Goal: Communication & Community: Ask a question

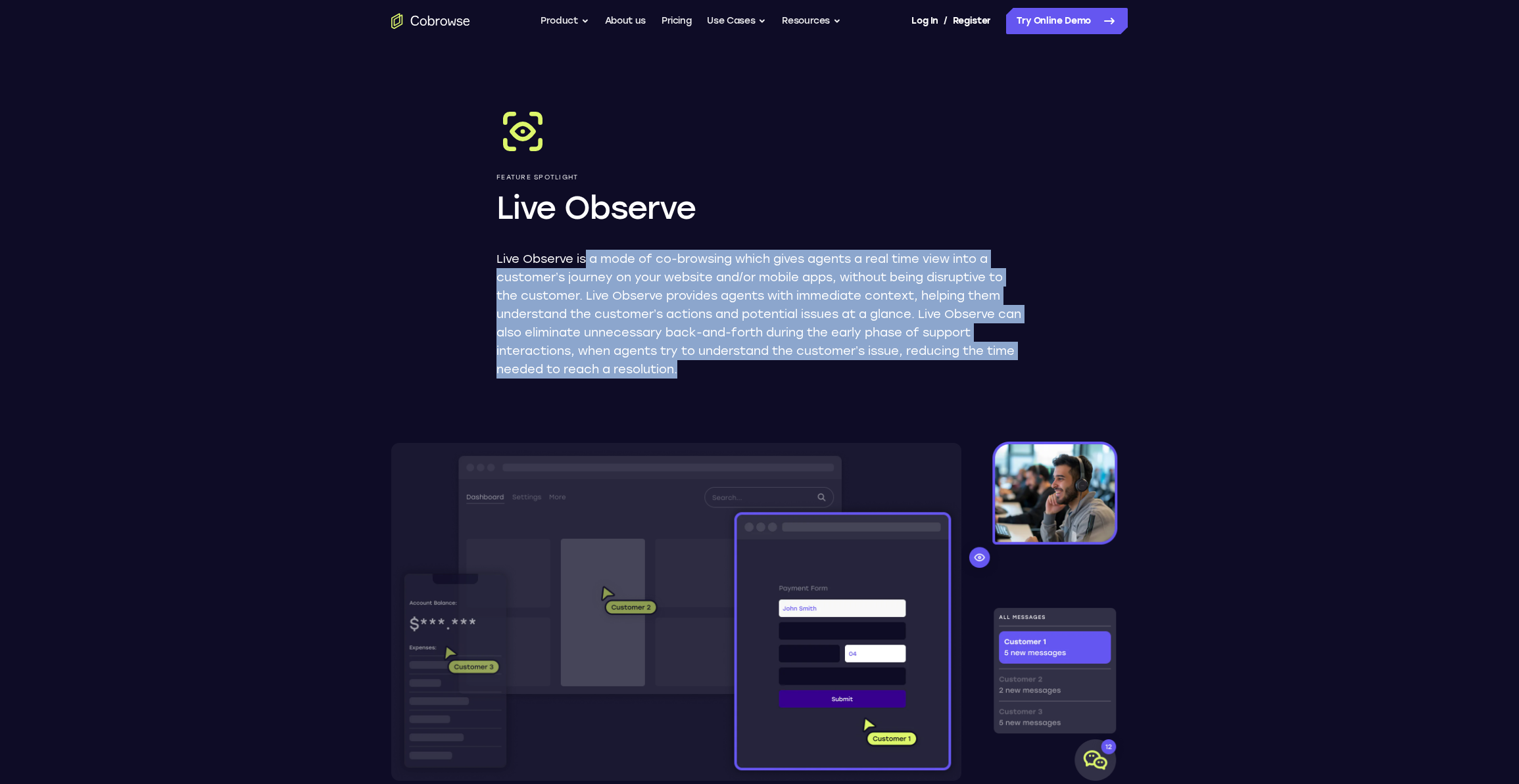
drag, startPoint x: 589, startPoint y: 266, endPoint x: 759, endPoint y: 361, distance: 194.7
click at [759, 360] on p "Live Observe is a mode of co-browsing which gives agents a real time view into …" at bounding box center [759, 314] width 526 height 129
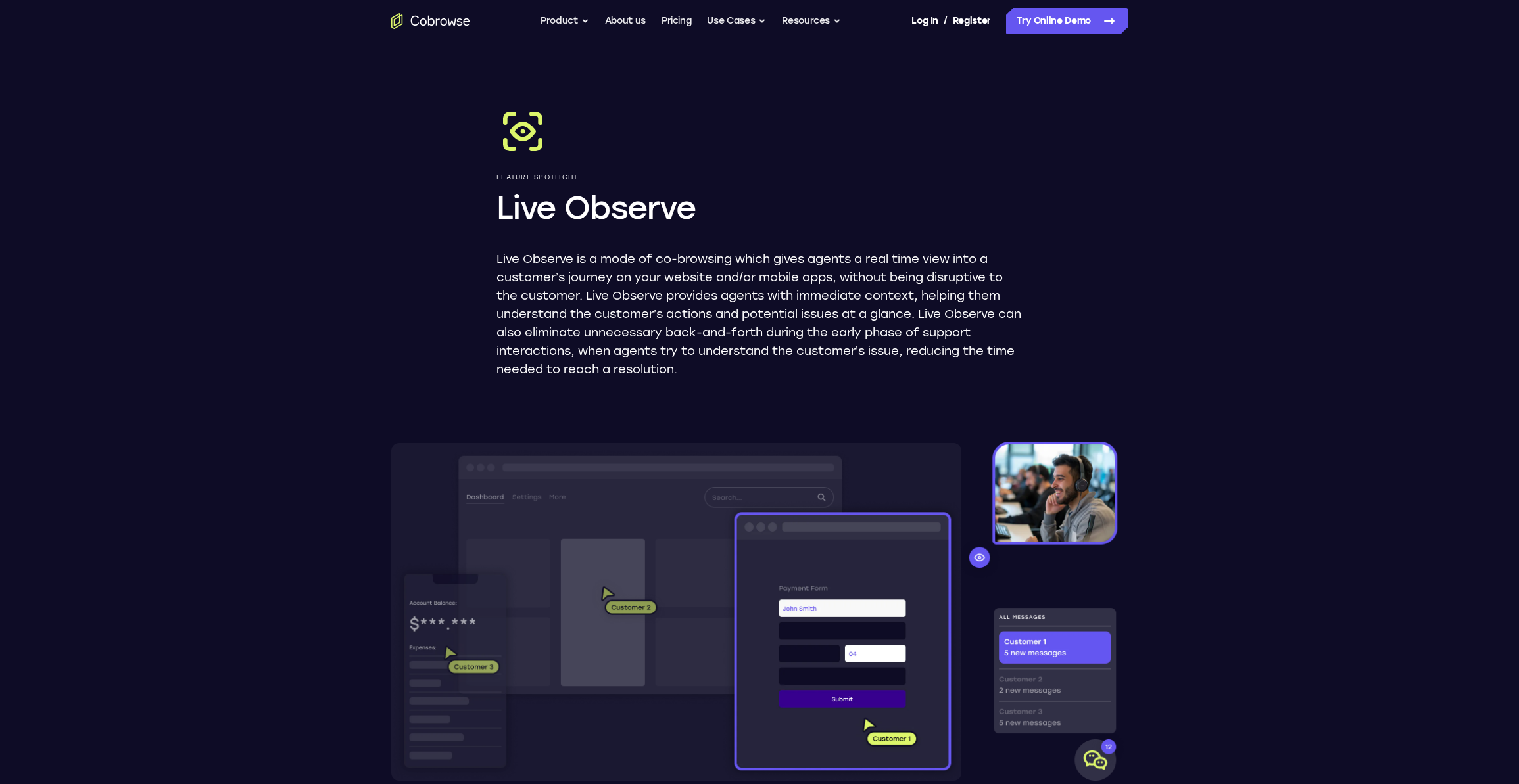
click at [761, 379] on div "Feature Spotlight Live Observe Live Observe is a mode of co-browsing which give…" at bounding box center [760, 685] width 842 height 1285
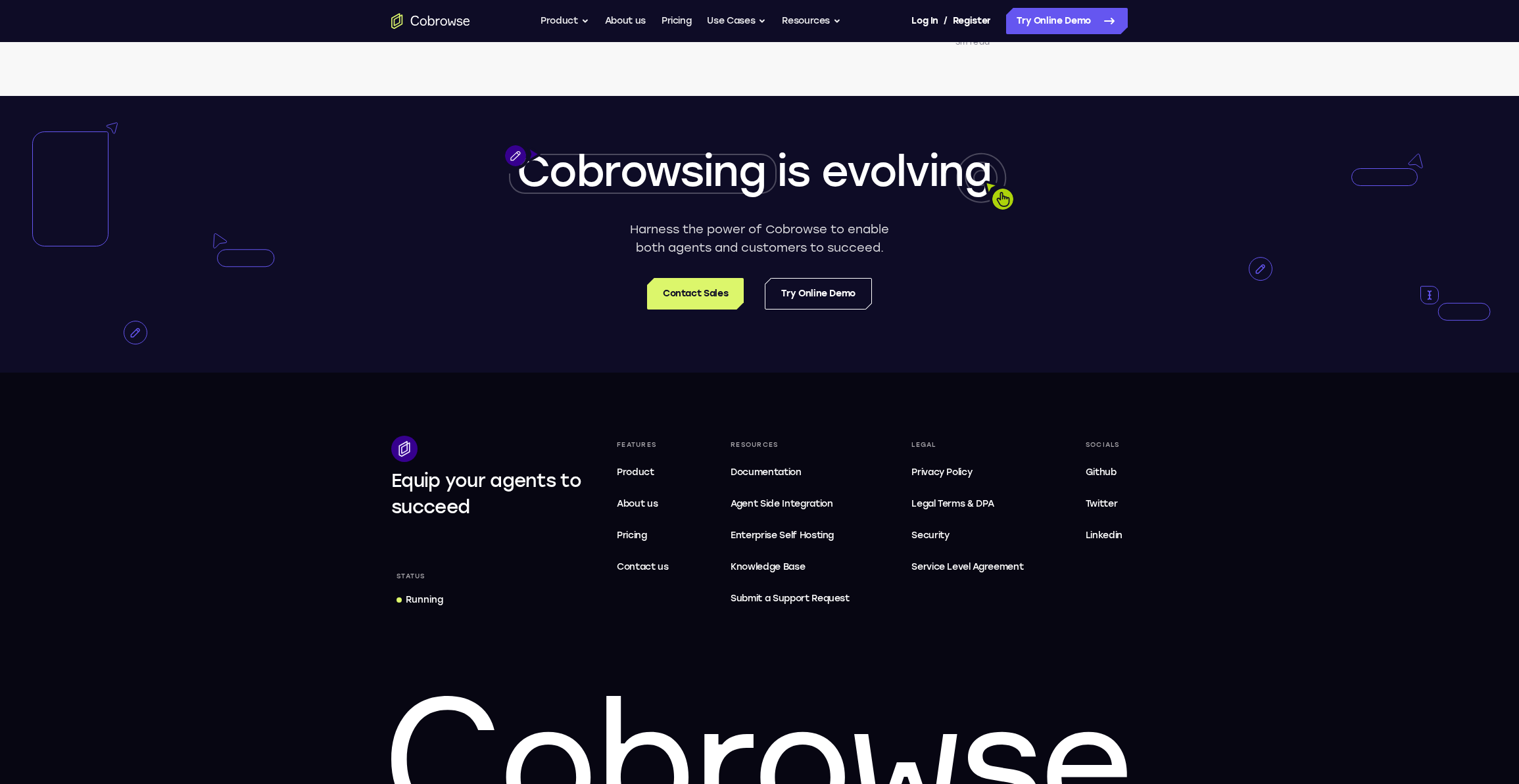
scroll to position [2790, 0]
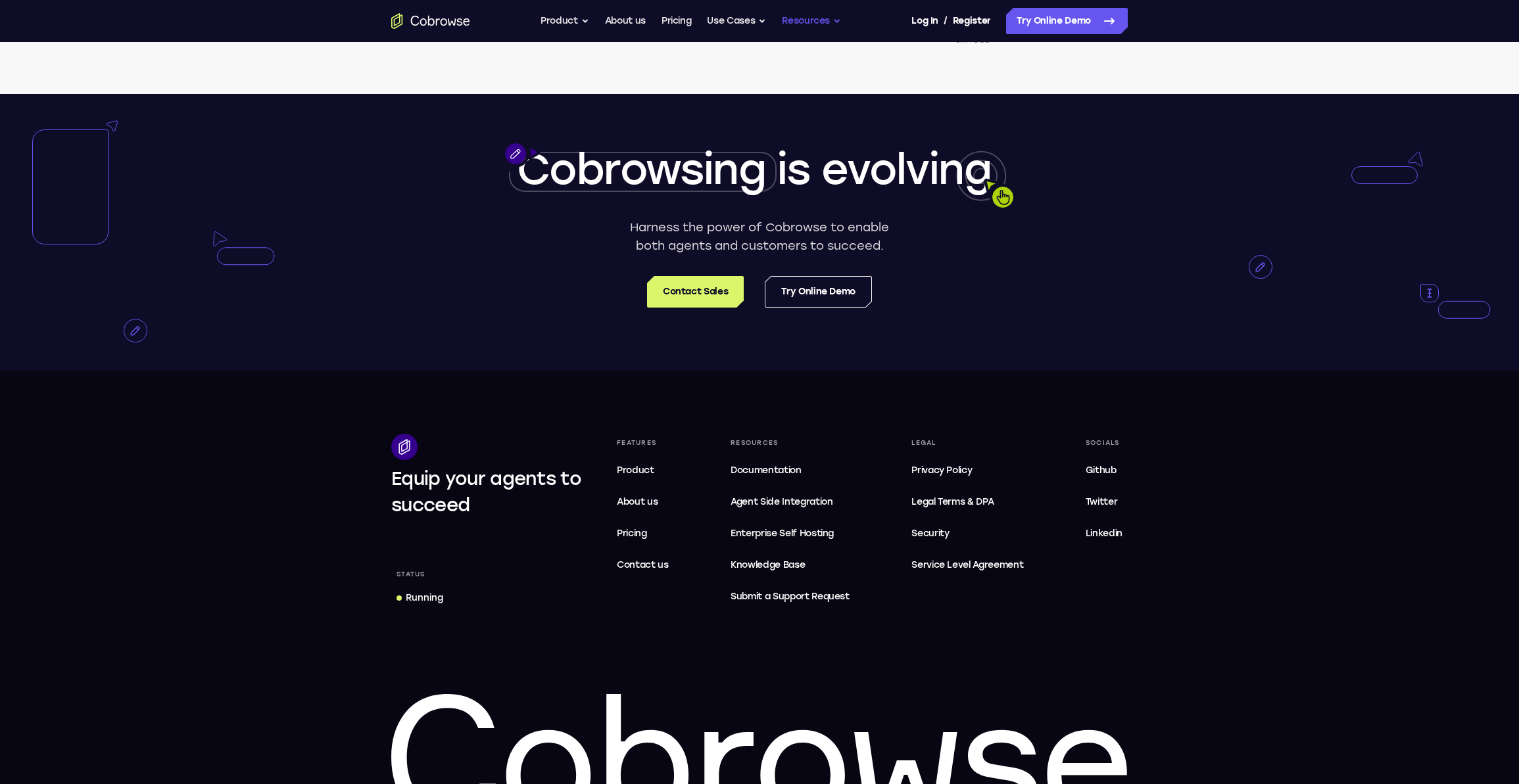
click at [819, 18] on button "Resources" at bounding box center [811, 21] width 59 height 26
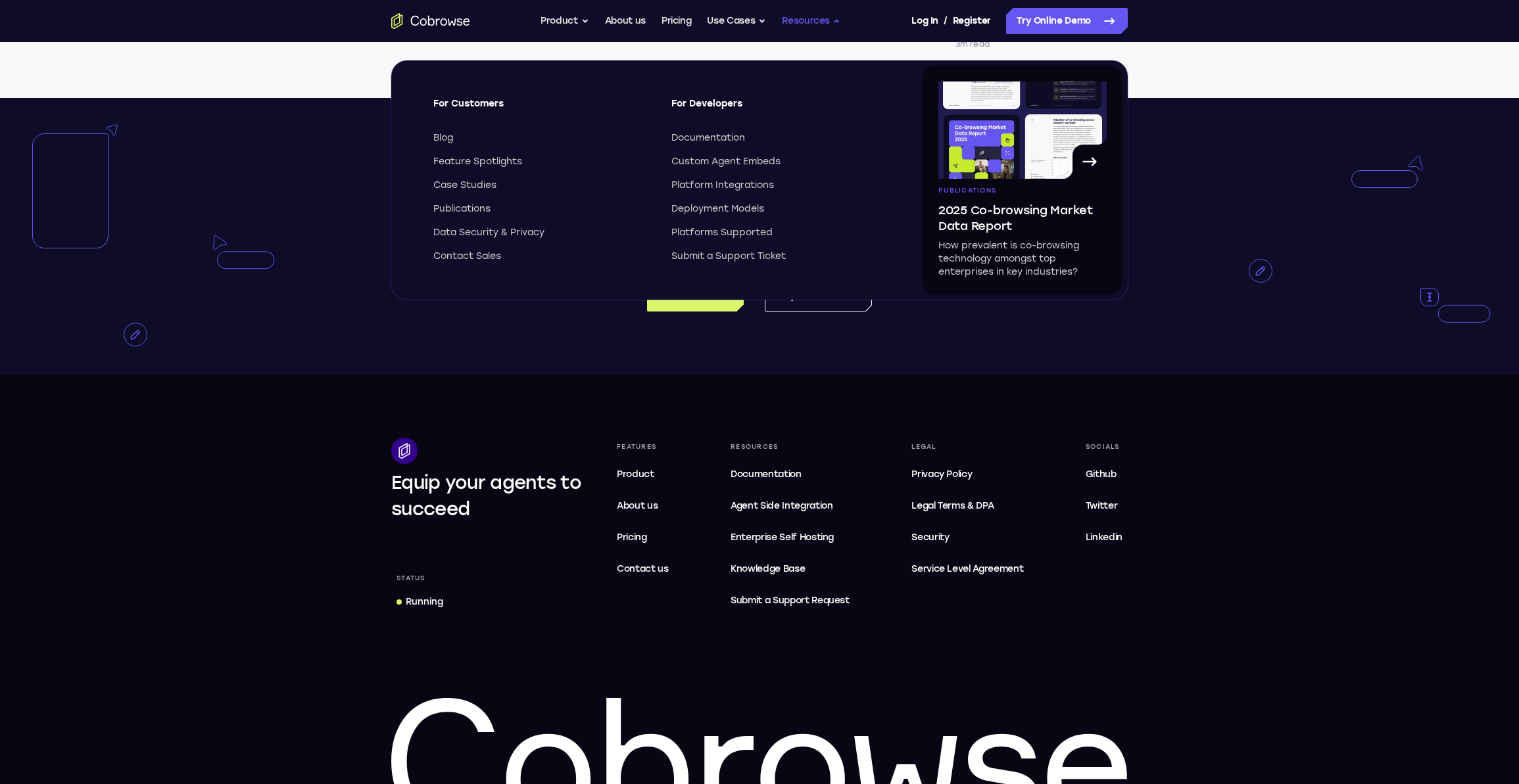
scroll to position [2785, 0]
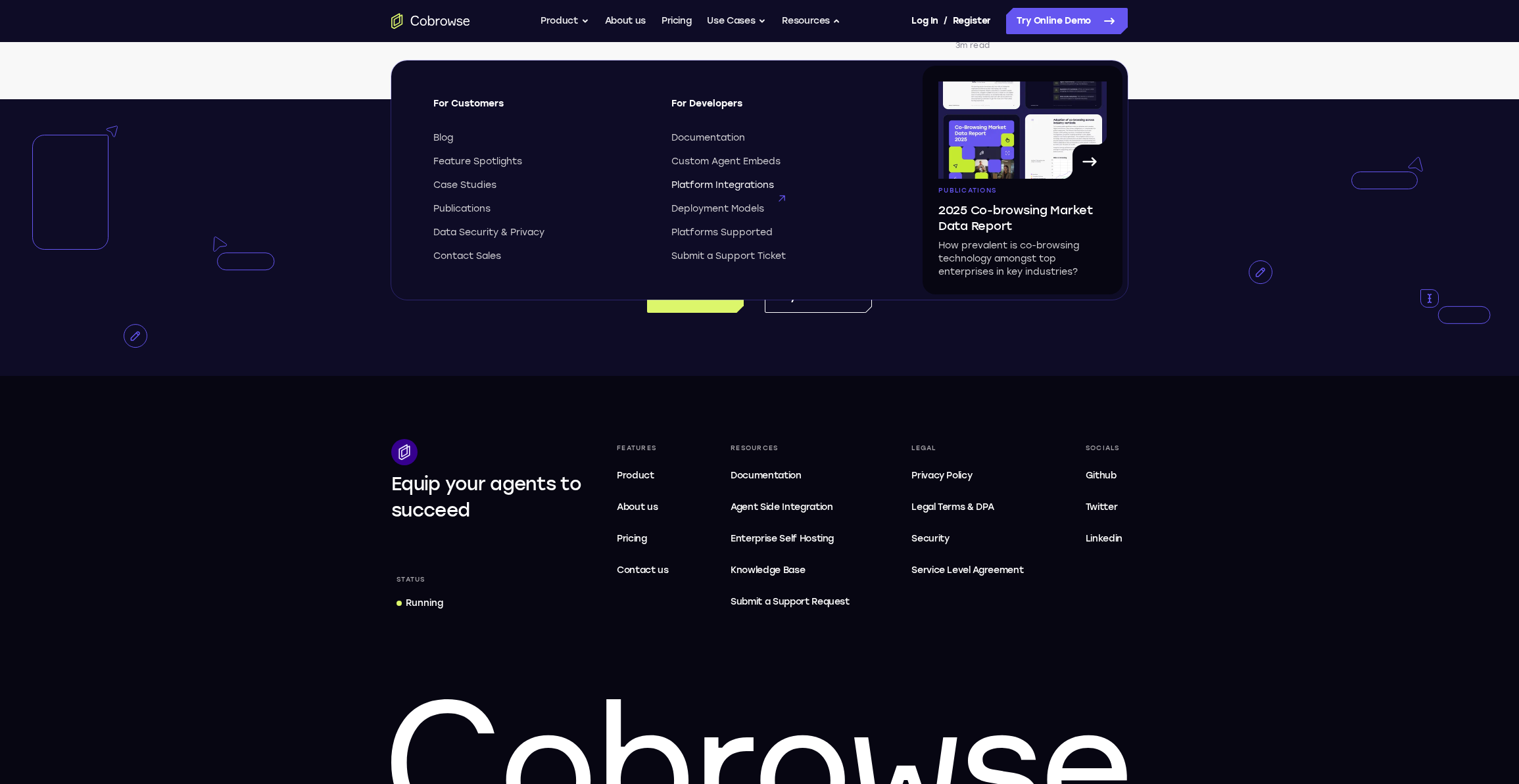
click at [735, 179] on span "Platform Integrations" at bounding box center [723, 185] width 103 height 13
click at [1027, 156] on img at bounding box center [1022, 130] width 168 height 98
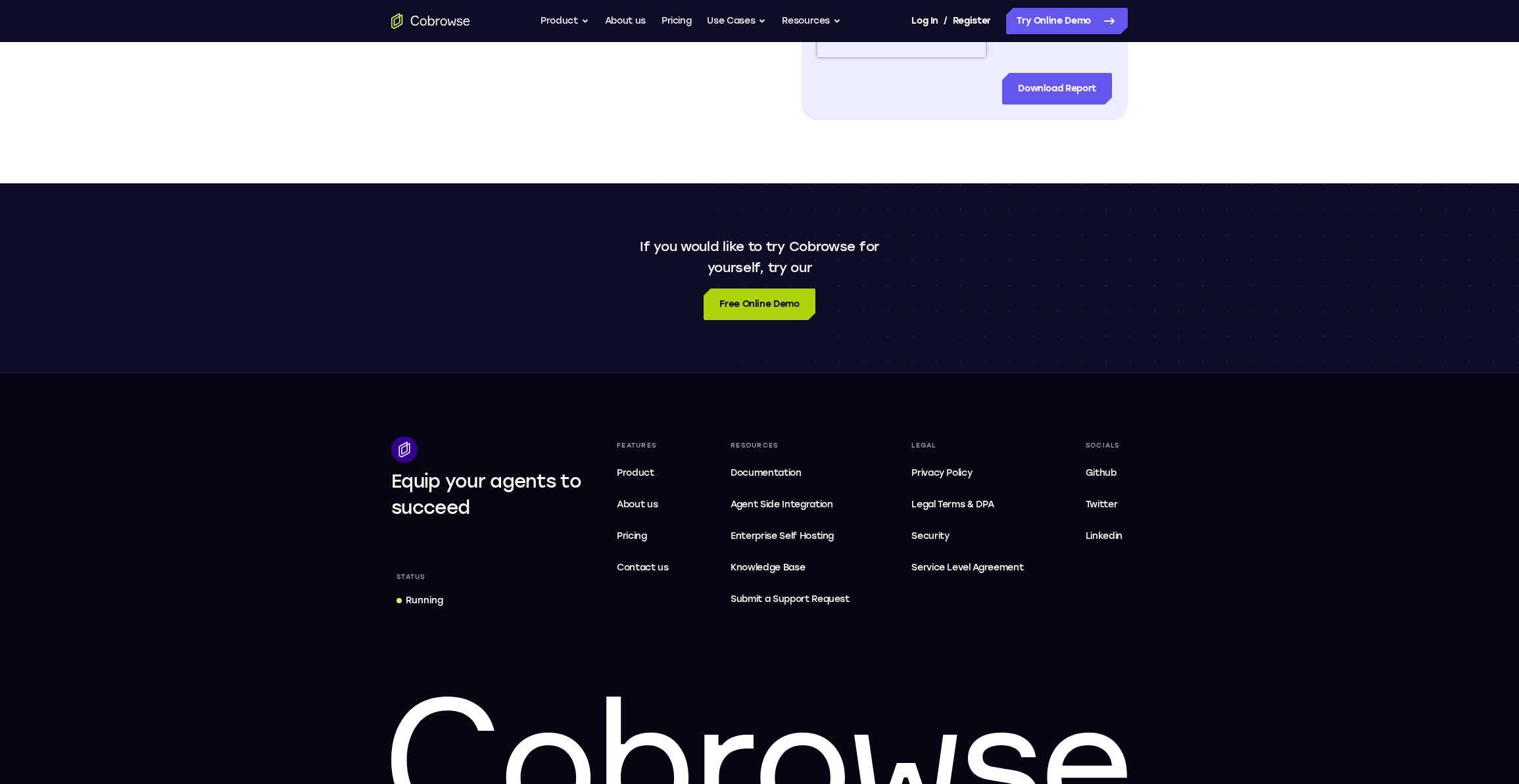
scroll to position [890, 0]
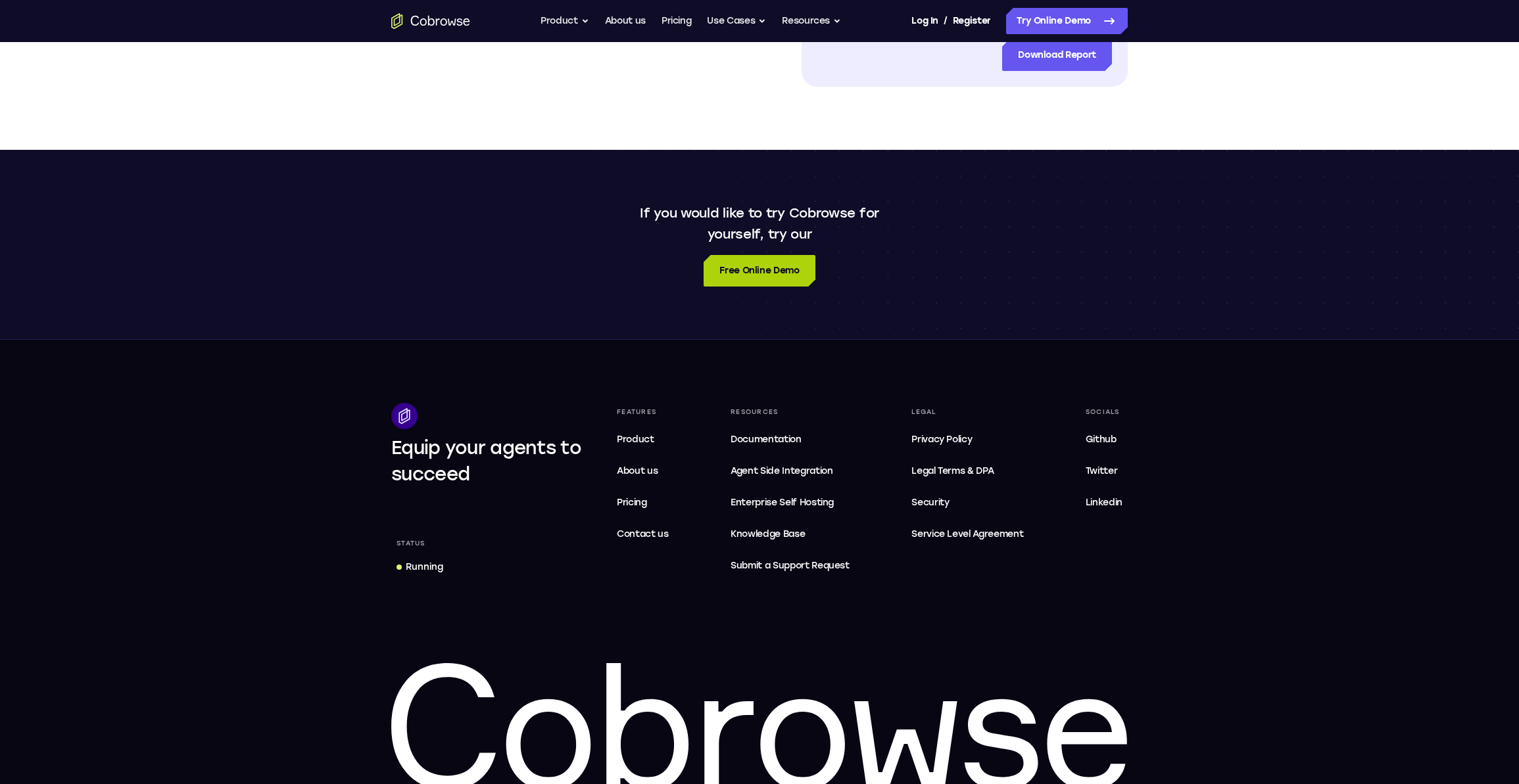
click at [747, 278] on link "Free Online Demo" at bounding box center [759, 270] width 111 height 31
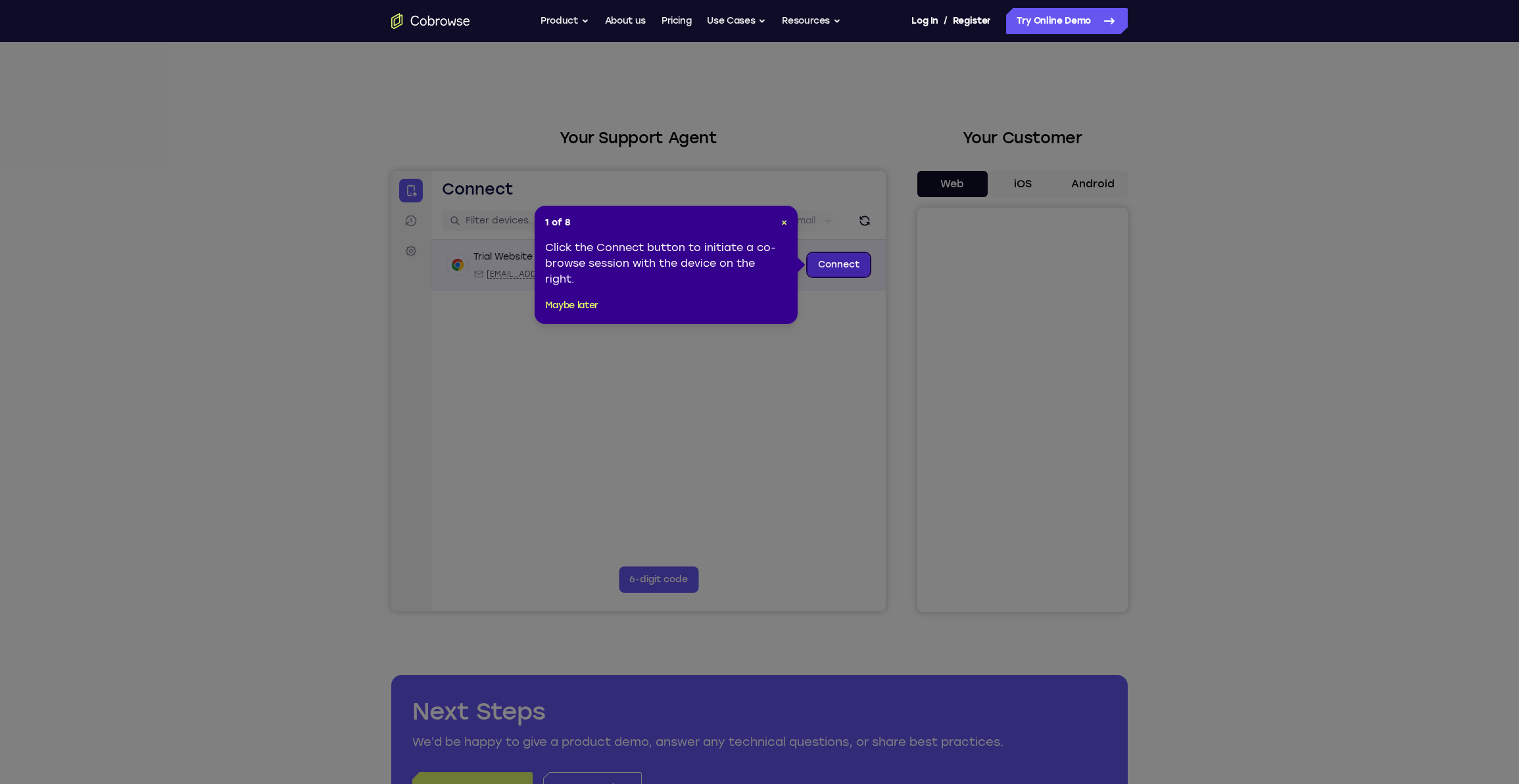
click at [825, 267] on link "Connect" at bounding box center [838, 265] width 62 height 24
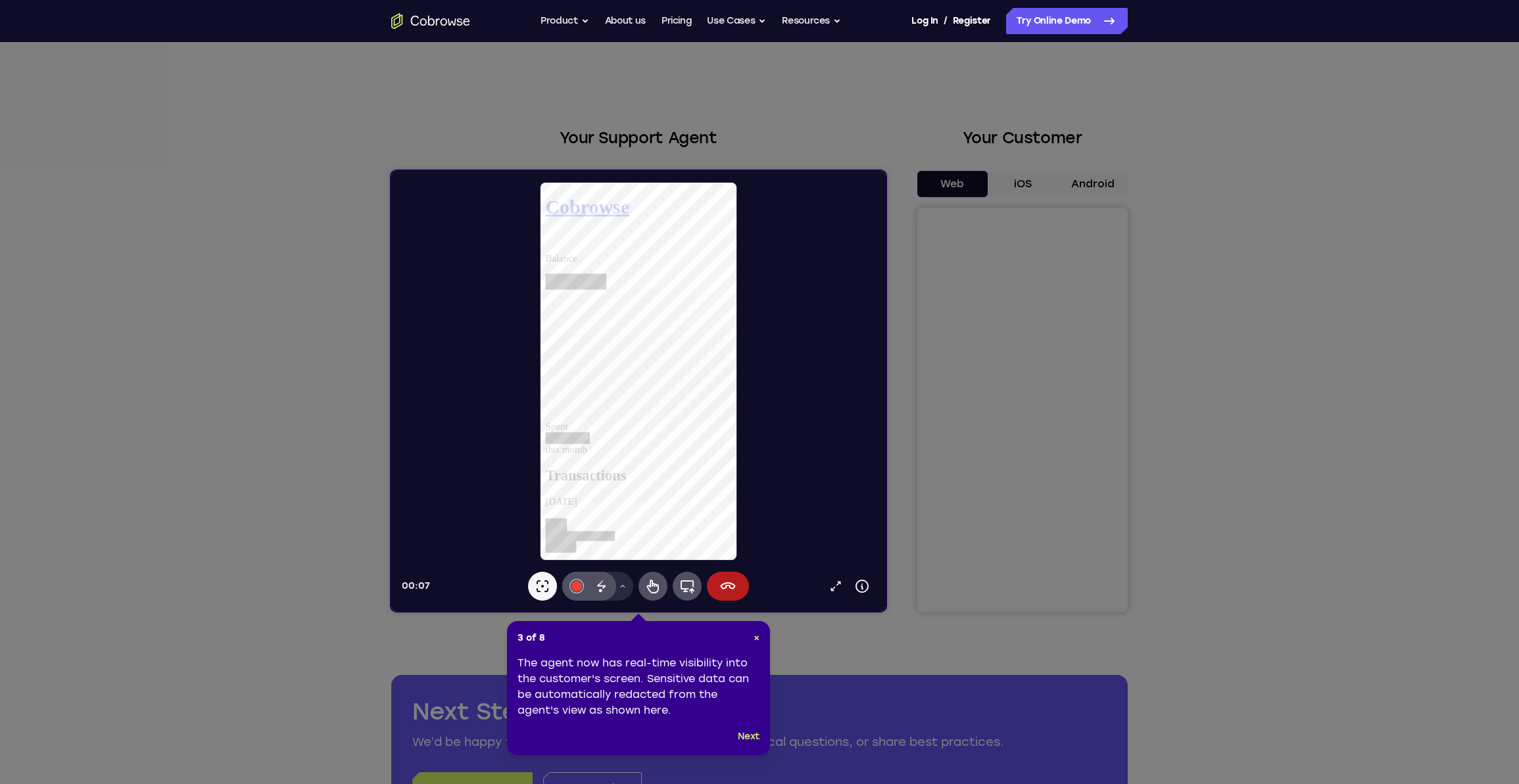
click at [1028, 191] on icon at bounding box center [759, 392] width 1519 height 784
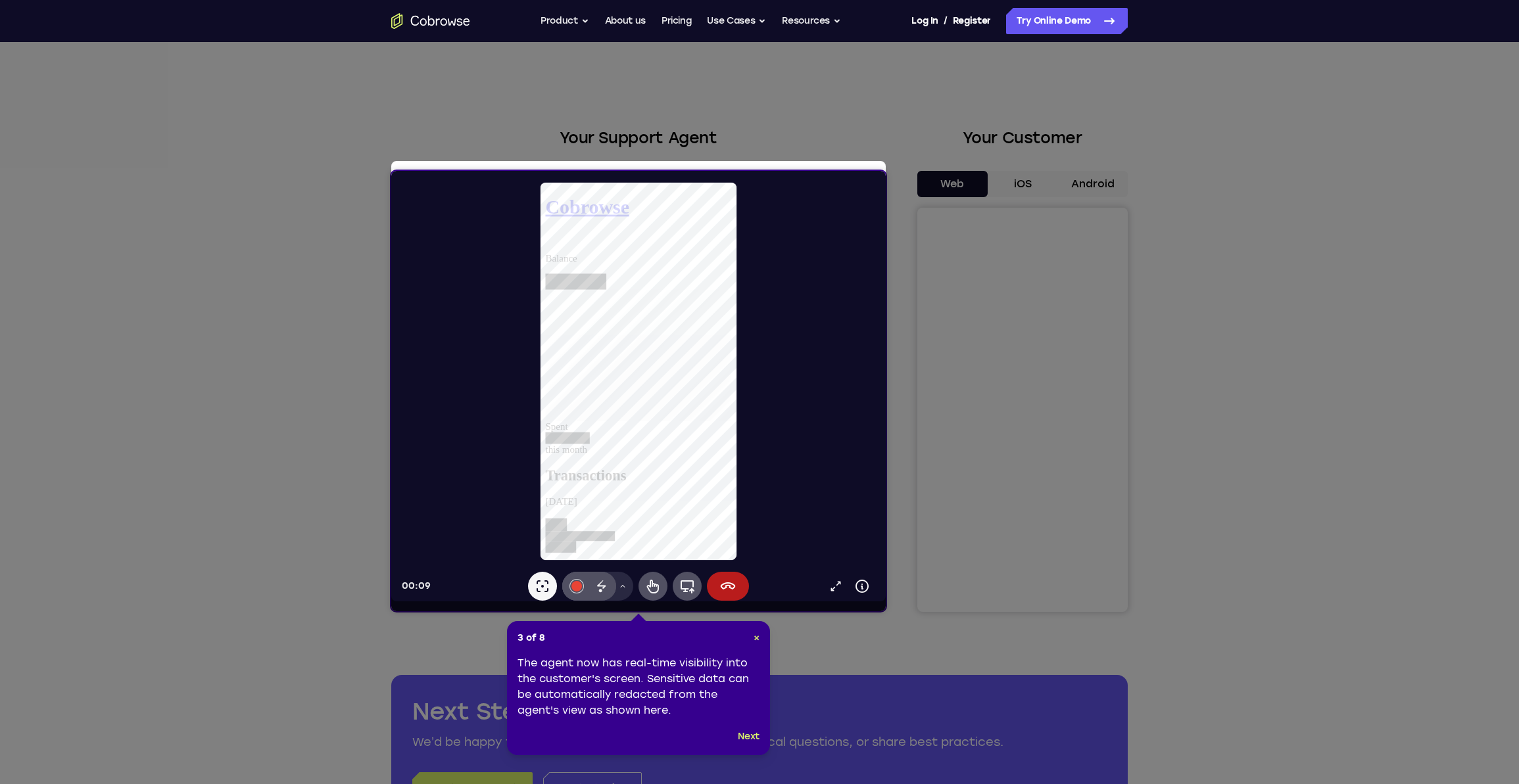
scroll to position [13, 0]
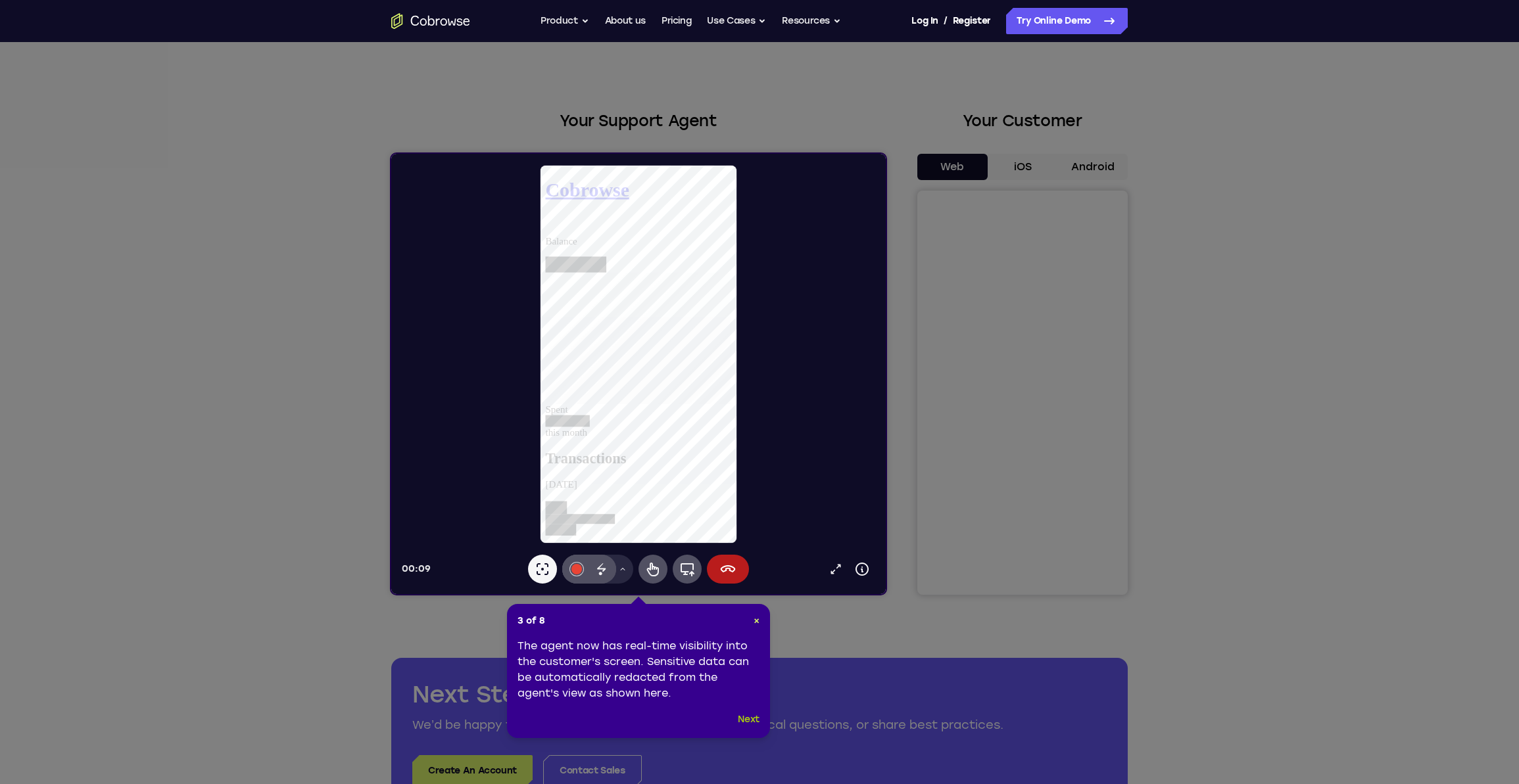
click at [749, 728] on div "3 of 8 × The agent now has real-time visibility into the customer's screen. Sen…" at bounding box center [638, 671] width 263 height 134
click at [749, 722] on button "Next" at bounding box center [748, 722] width 22 height 16
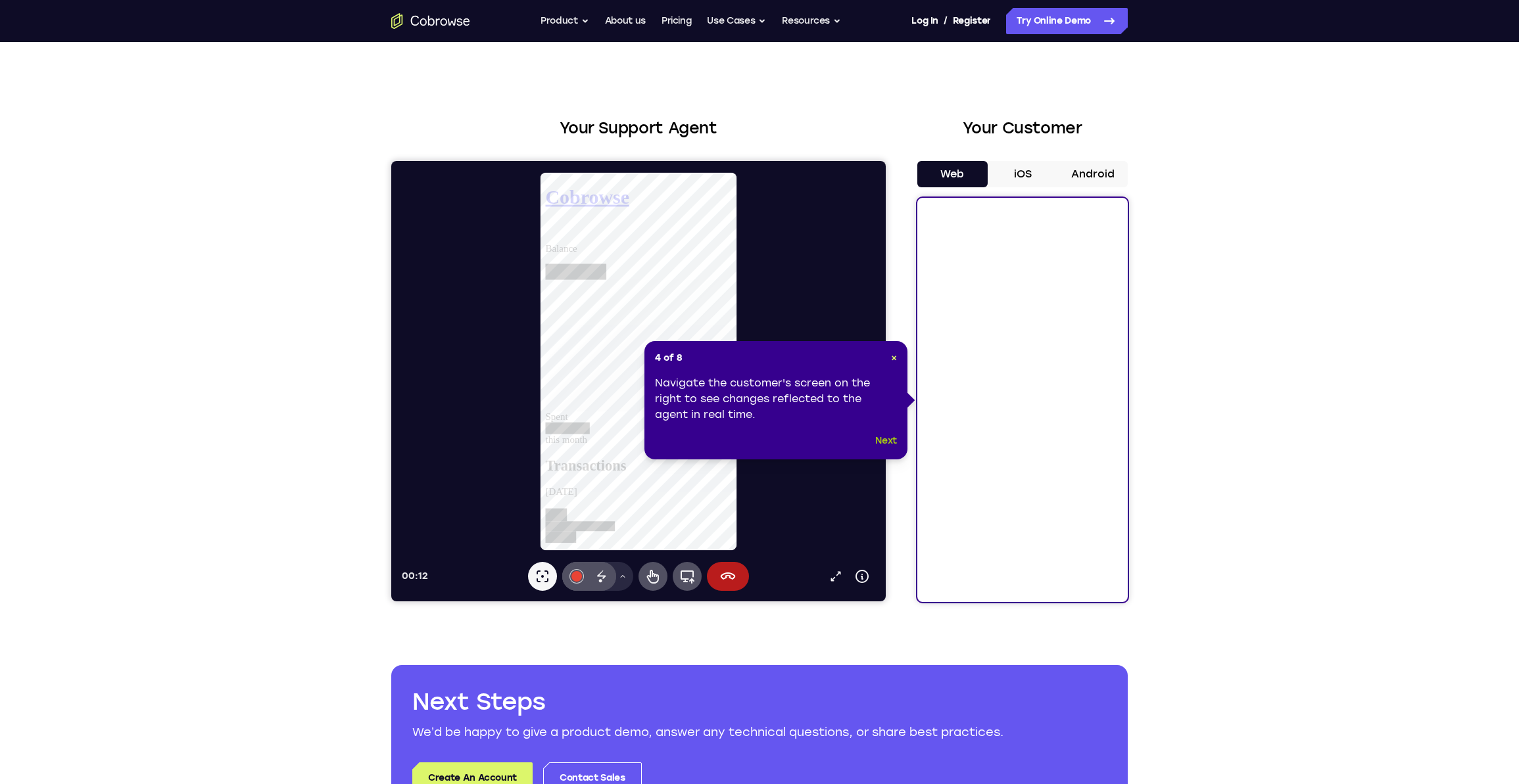
scroll to position [9, 0]
click at [887, 441] on button "Next" at bounding box center [886, 442] width 22 height 16
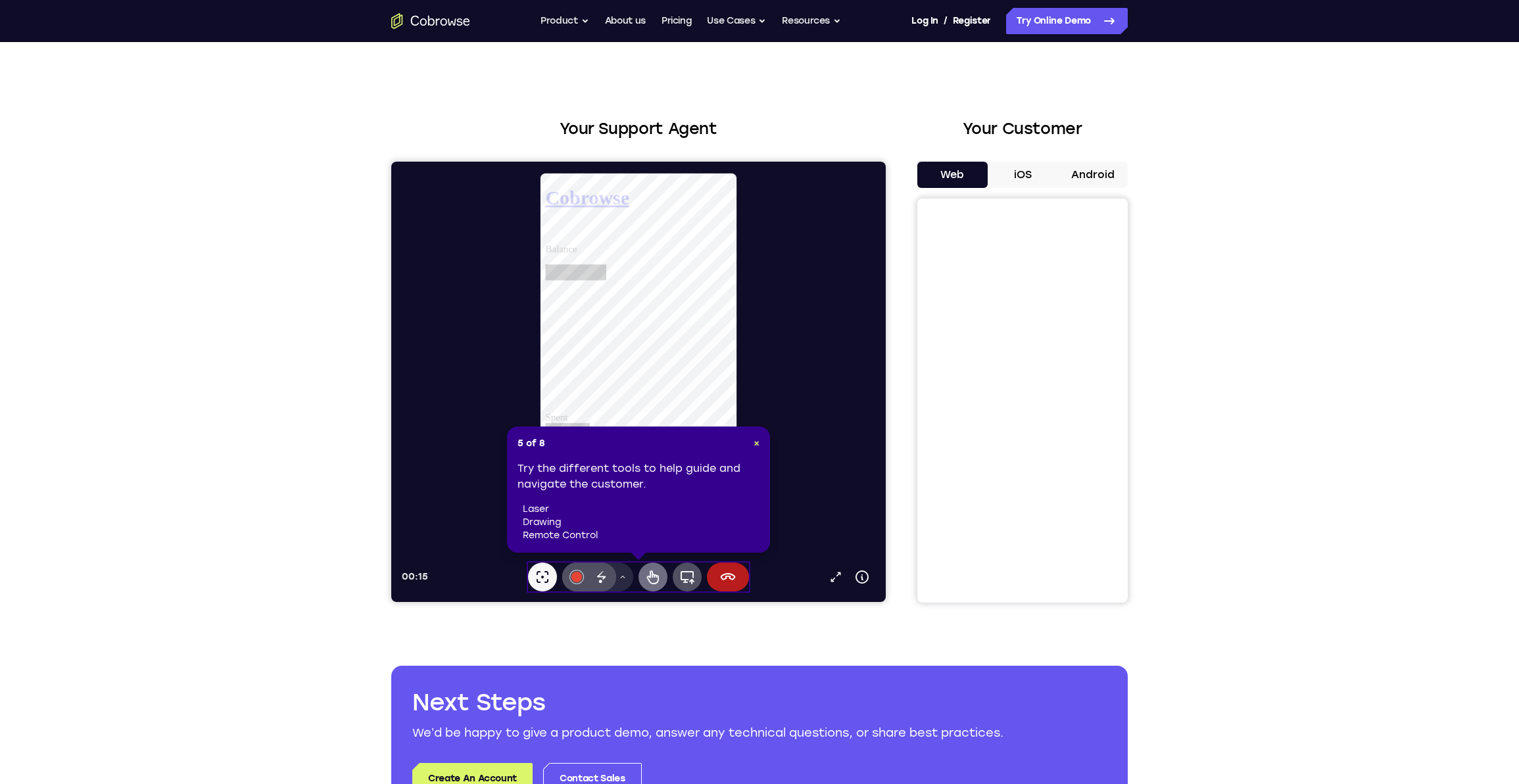
click at [654, 581] on icon at bounding box center [653, 577] width 16 height 16
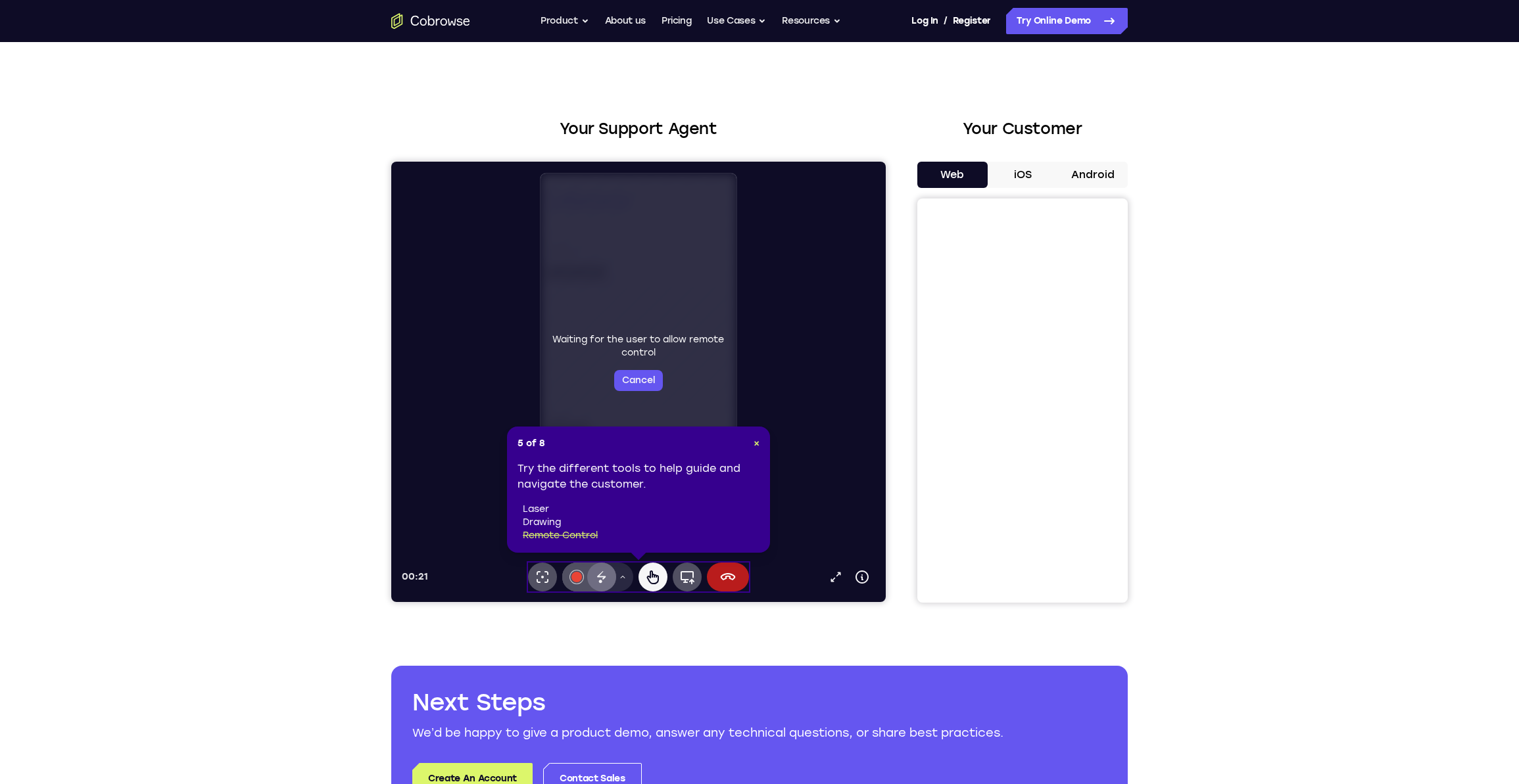
click at [602, 577] on icon at bounding box center [602, 577] width 16 height 16
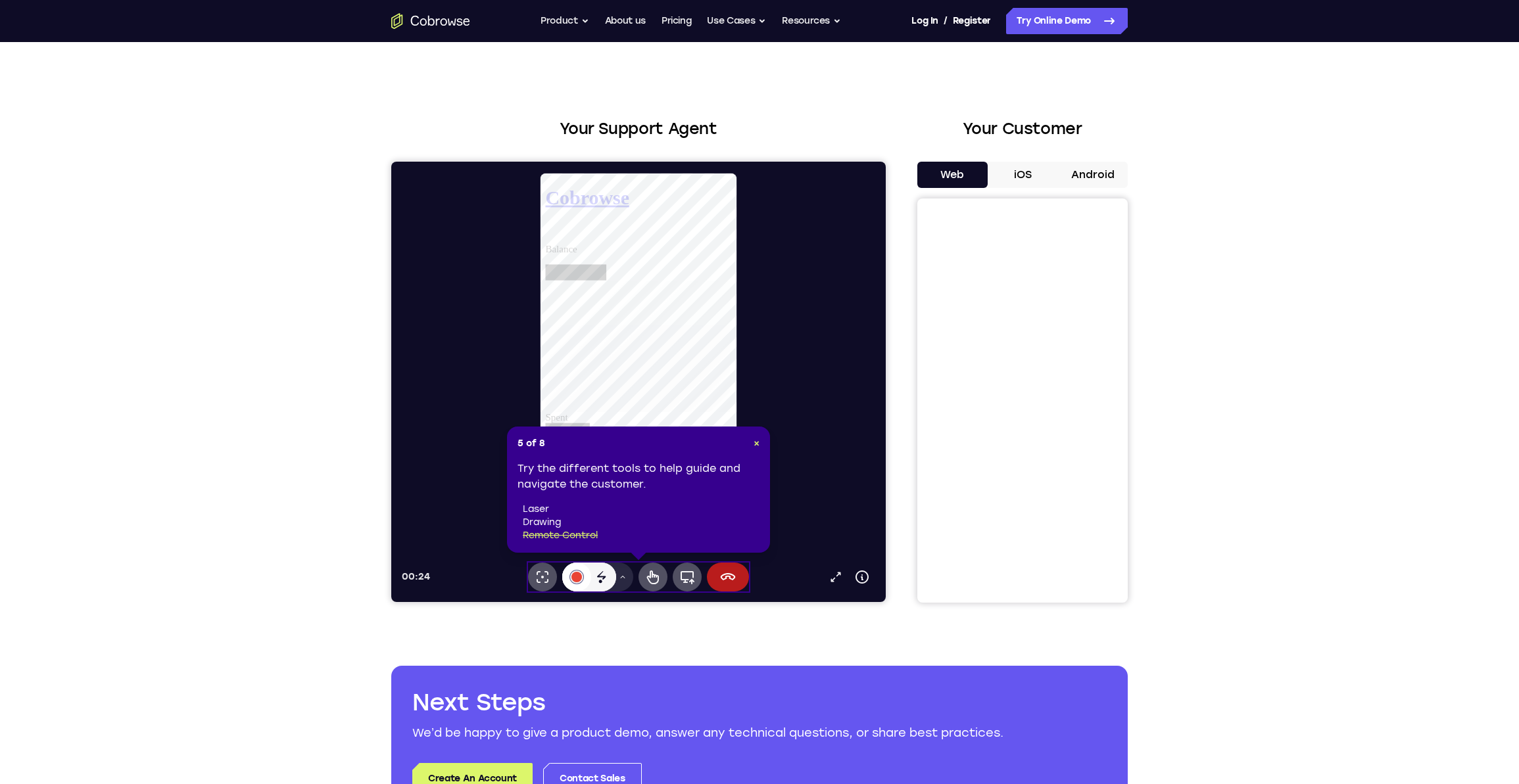
click at [567, 579] on button "#e94435" at bounding box center [577, 577] width 29 height 29
click at [529, 514] on li "laser" at bounding box center [641, 509] width 237 height 13
click at [541, 524] on li "drawing" at bounding box center [641, 522] width 237 height 13
click at [655, 582] on icon at bounding box center [653, 577] width 16 height 16
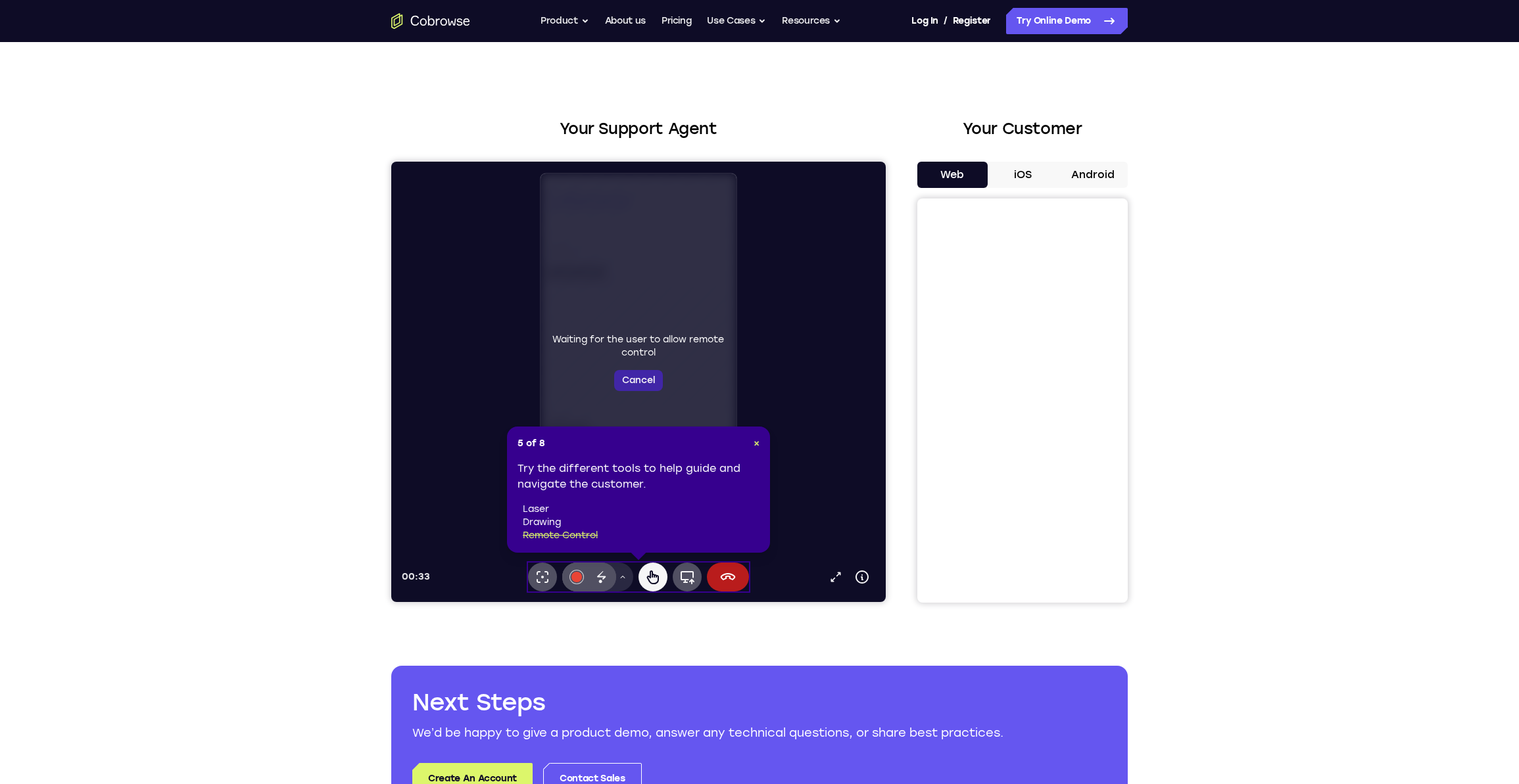
click at [644, 385] on button "Cancel" at bounding box center [638, 380] width 48 height 21
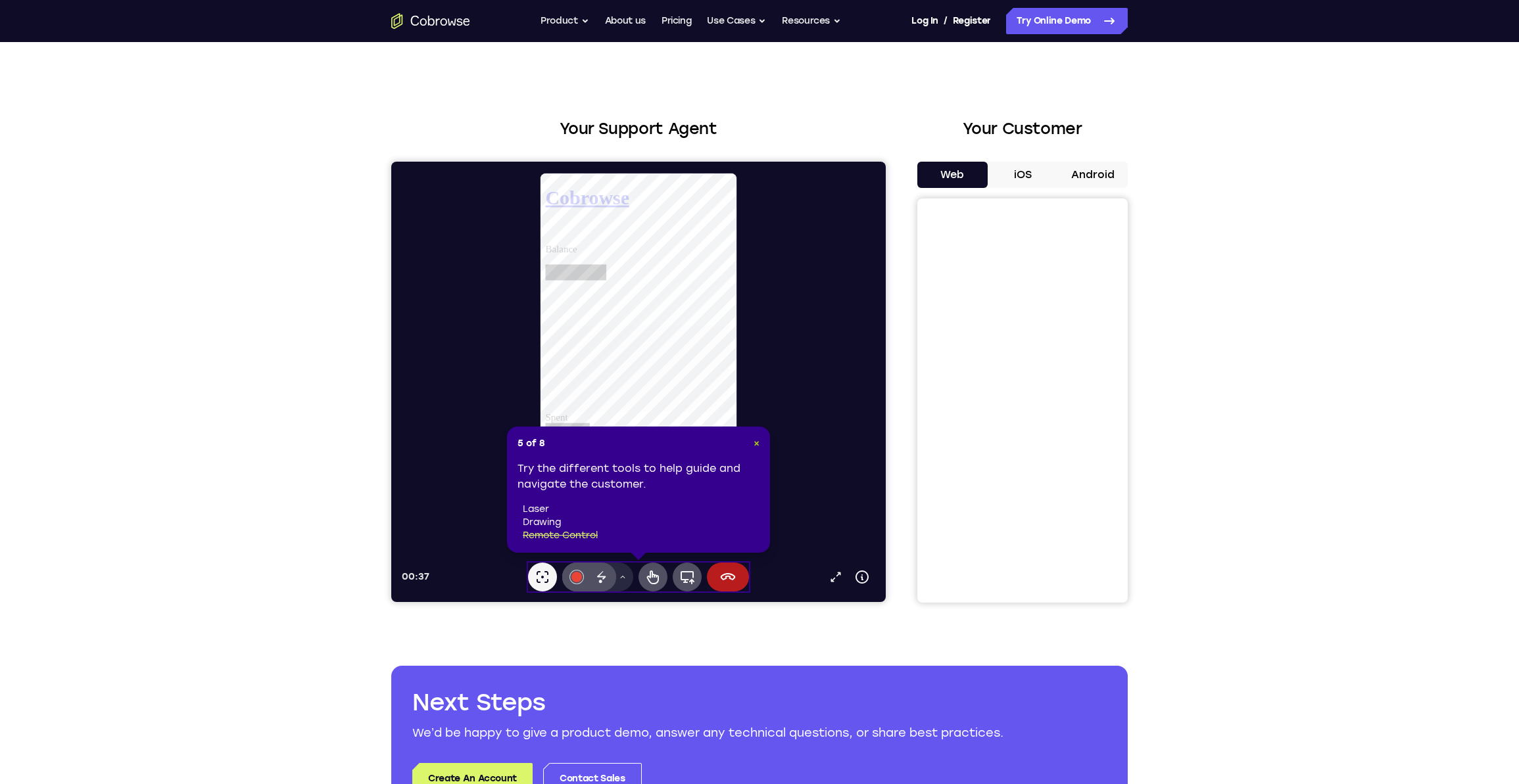
drag, startPoint x: 755, startPoint y: 441, endPoint x: 364, endPoint y: 280, distance: 422.8
click at [755, 441] on span "×" at bounding box center [757, 443] width 6 height 12
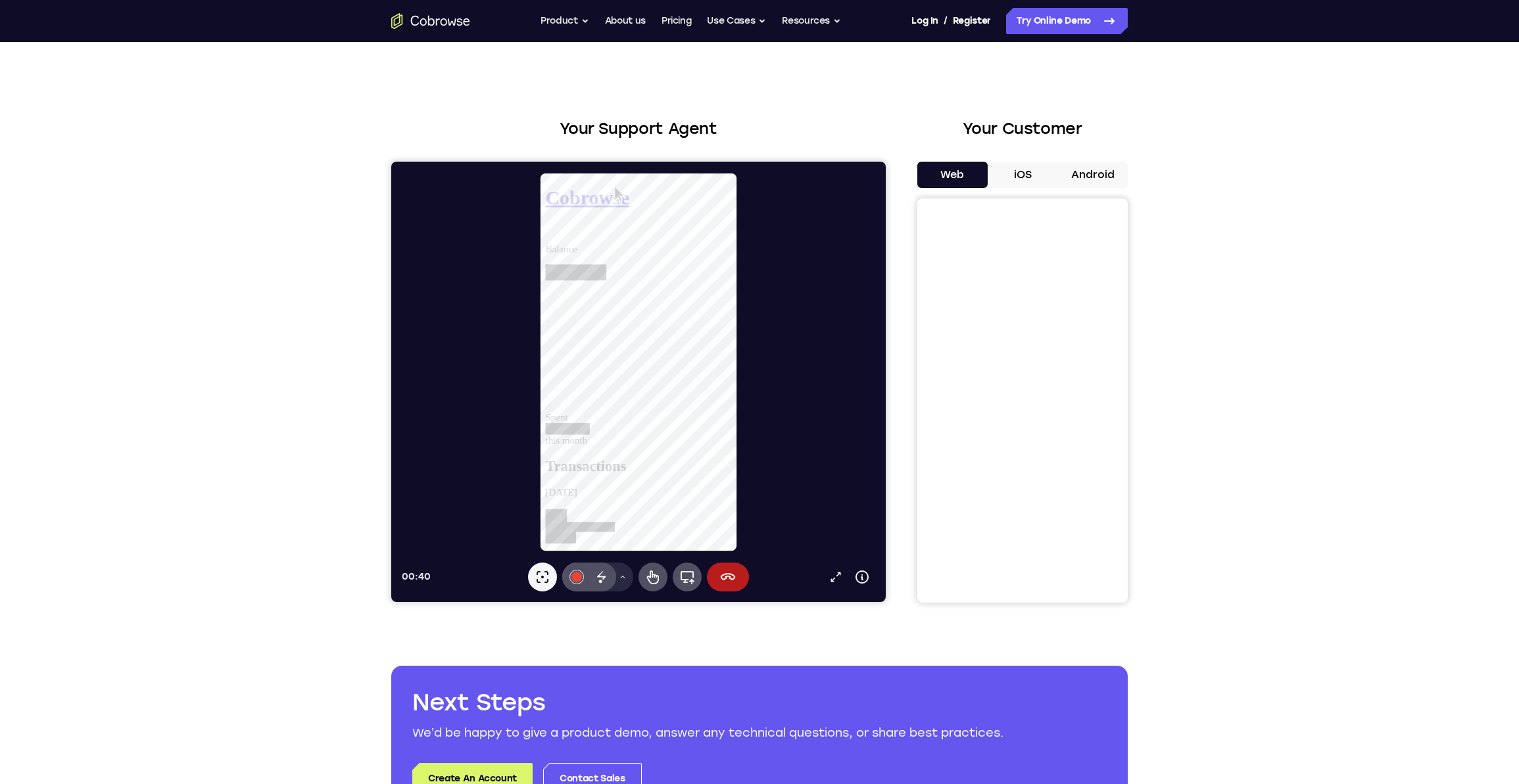
click at [1017, 173] on button "iOS" at bounding box center [1023, 175] width 71 height 26
click at [755, 361] on div at bounding box center [644, 362] width 484 height 380
click at [730, 574] on icon at bounding box center [728, 577] width 16 height 16
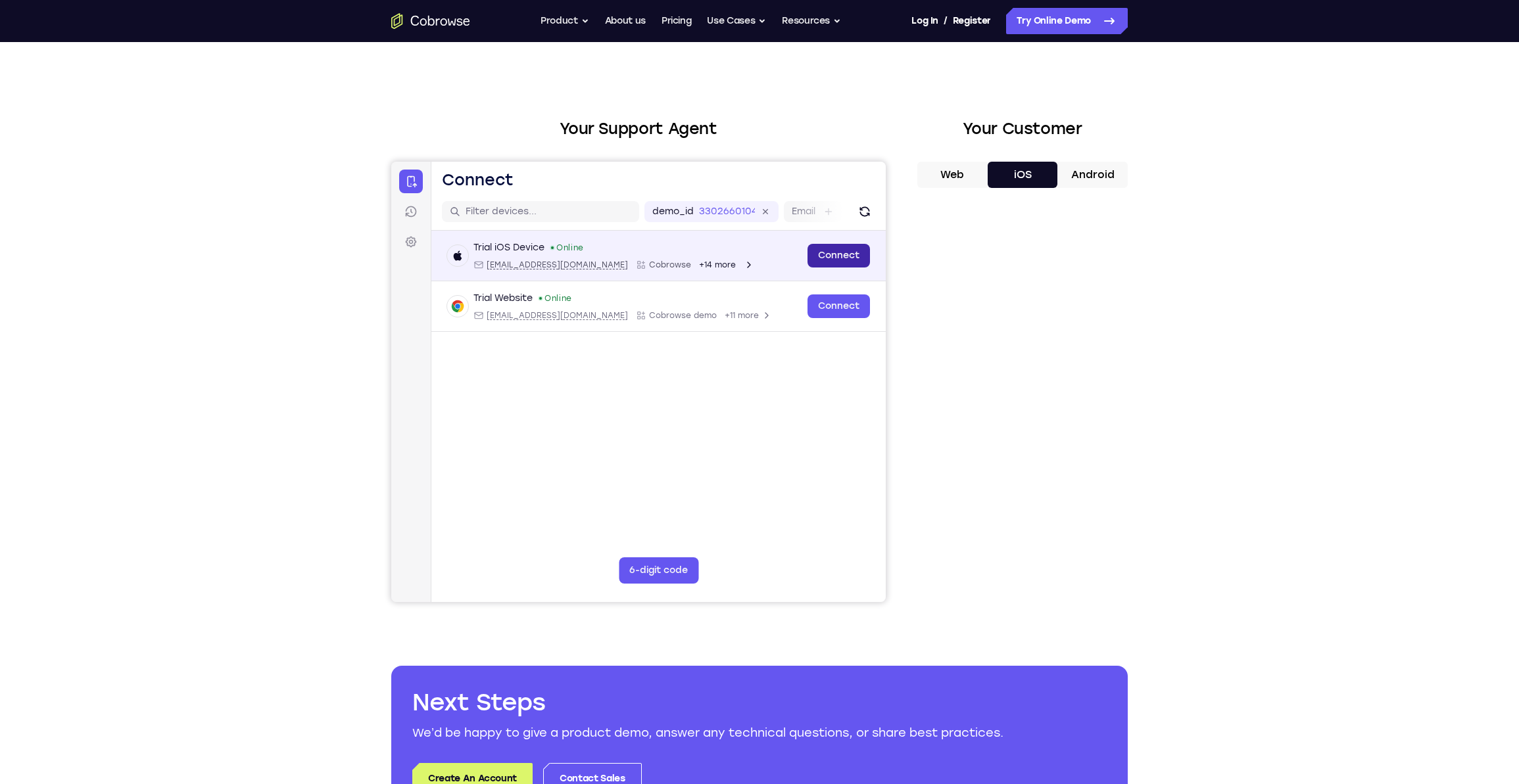
click at [844, 263] on link "Connect" at bounding box center [838, 256] width 62 height 24
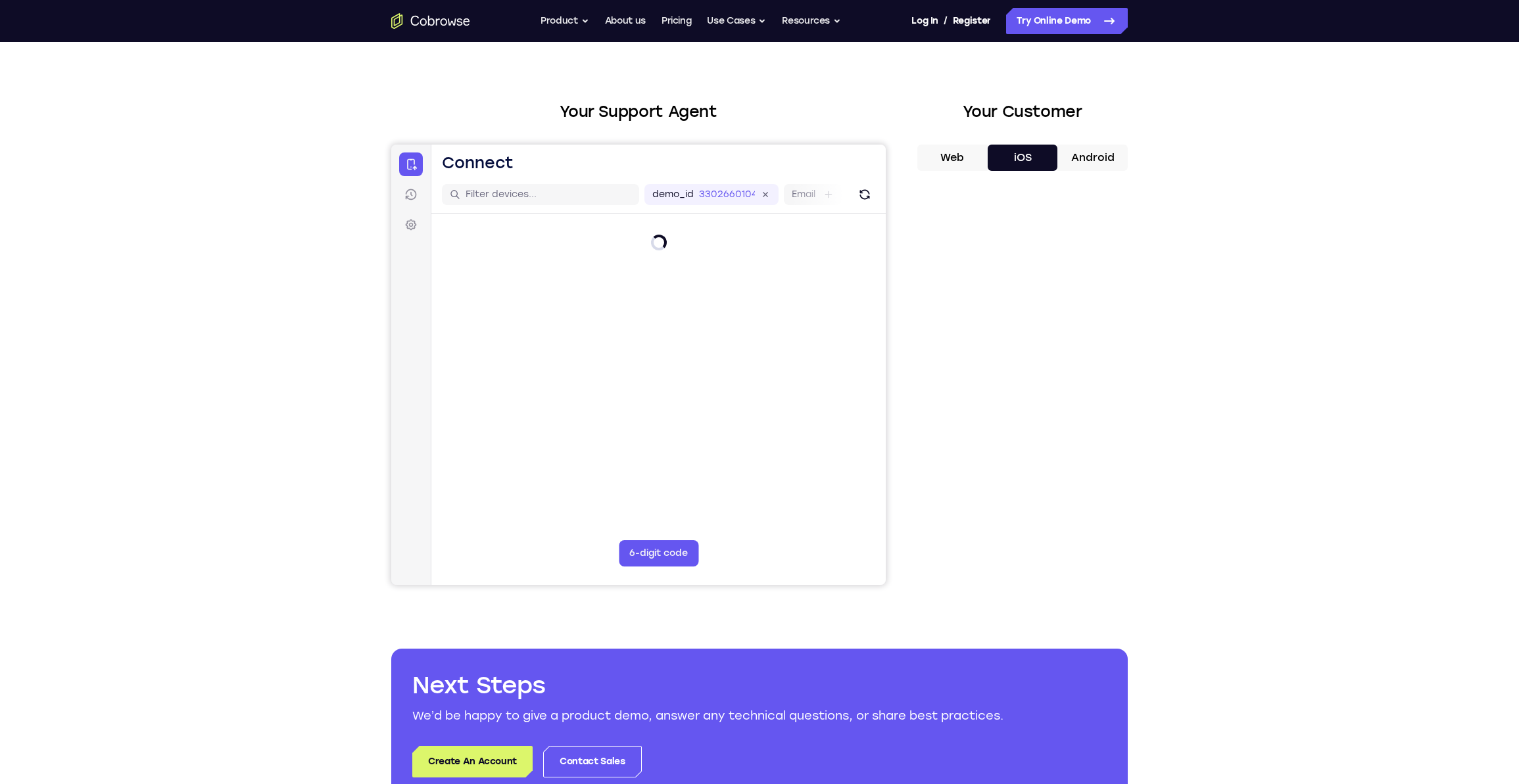
scroll to position [38, 0]
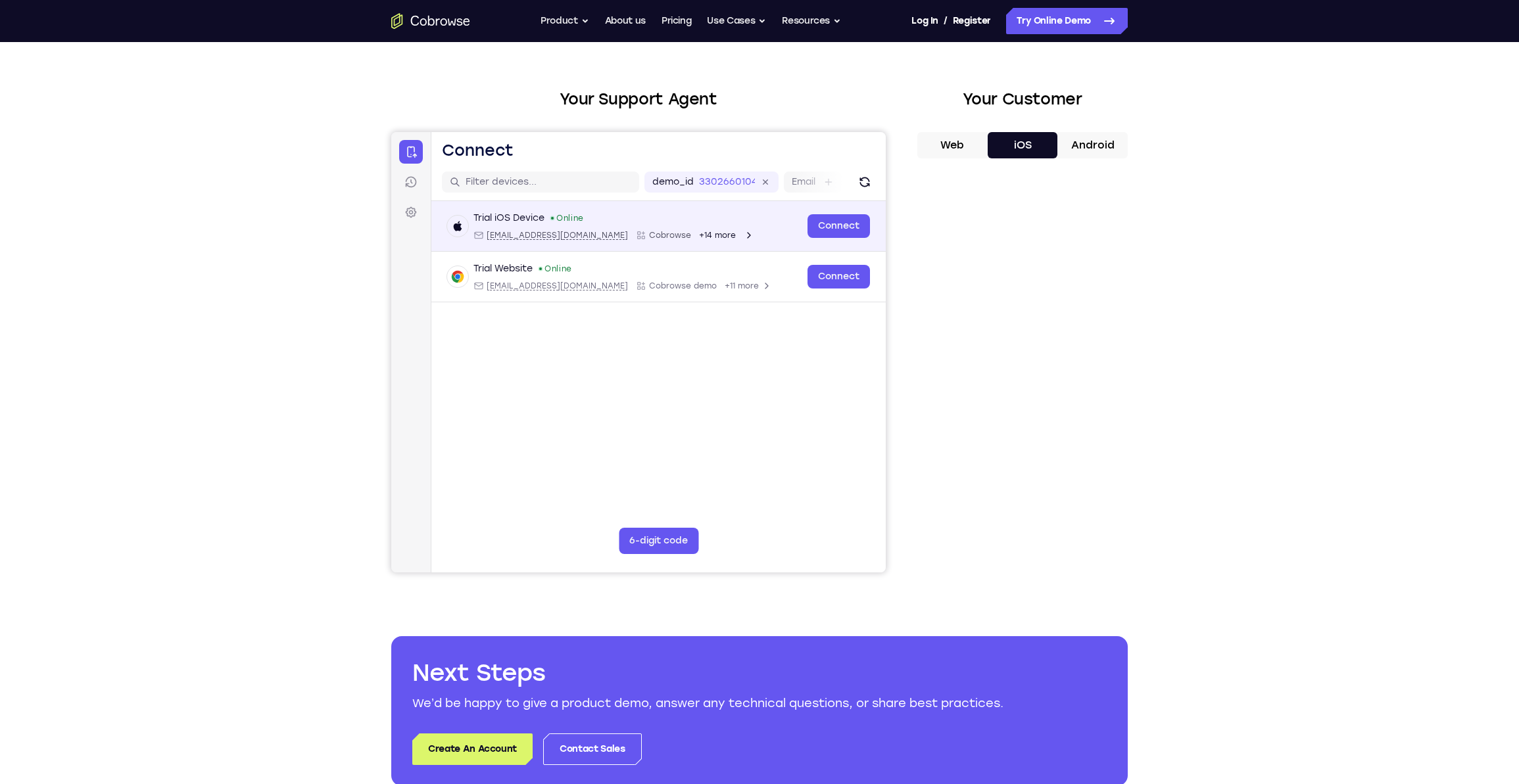
click at [549, 217] on div "Trial iOS Device Online" at bounding box center [613, 218] width 280 height 13
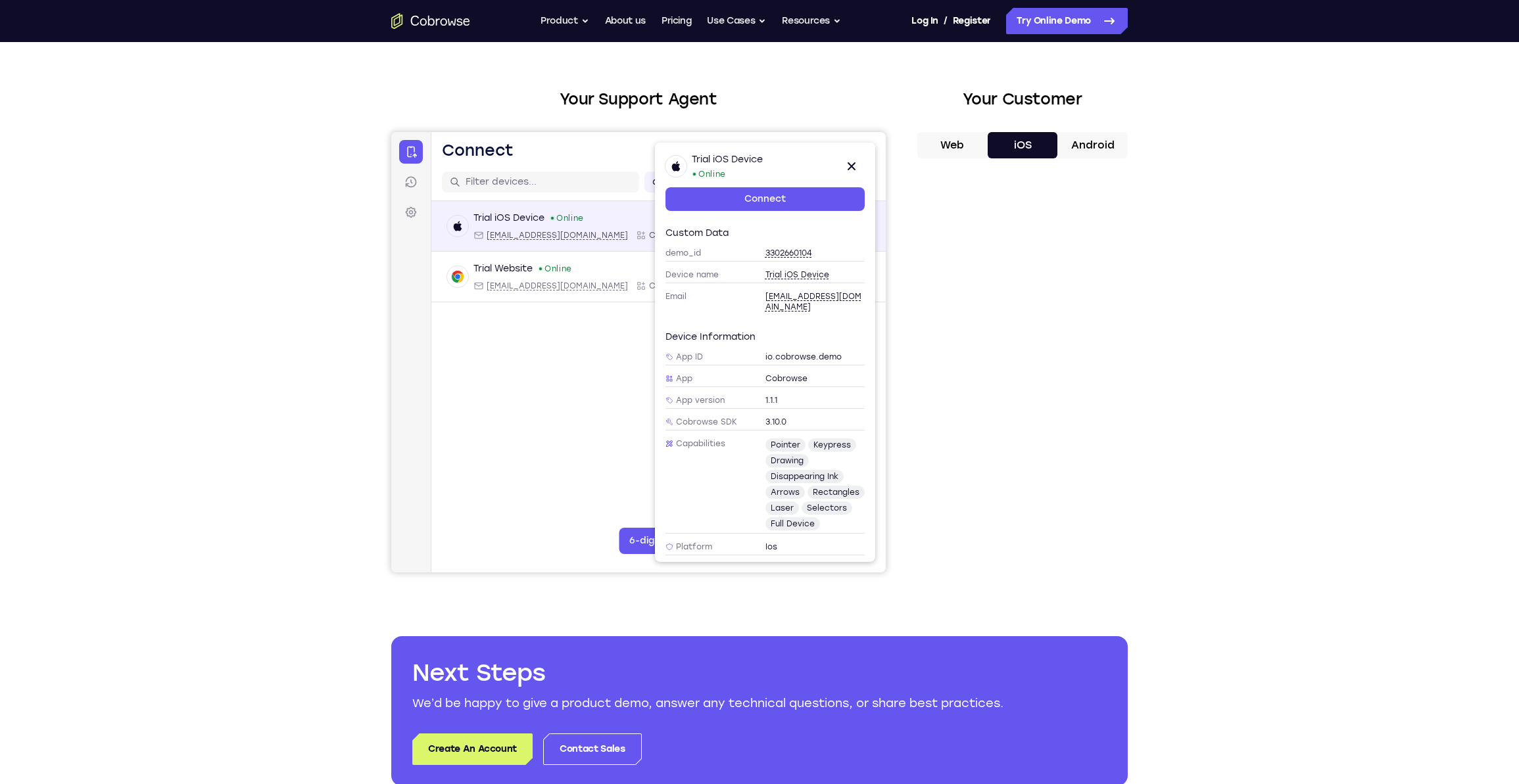
click at [549, 218] on div "Trial iOS Device Online" at bounding box center [613, 218] width 280 height 13
click at [849, 168] on icon at bounding box center [851, 166] width 8 height 8
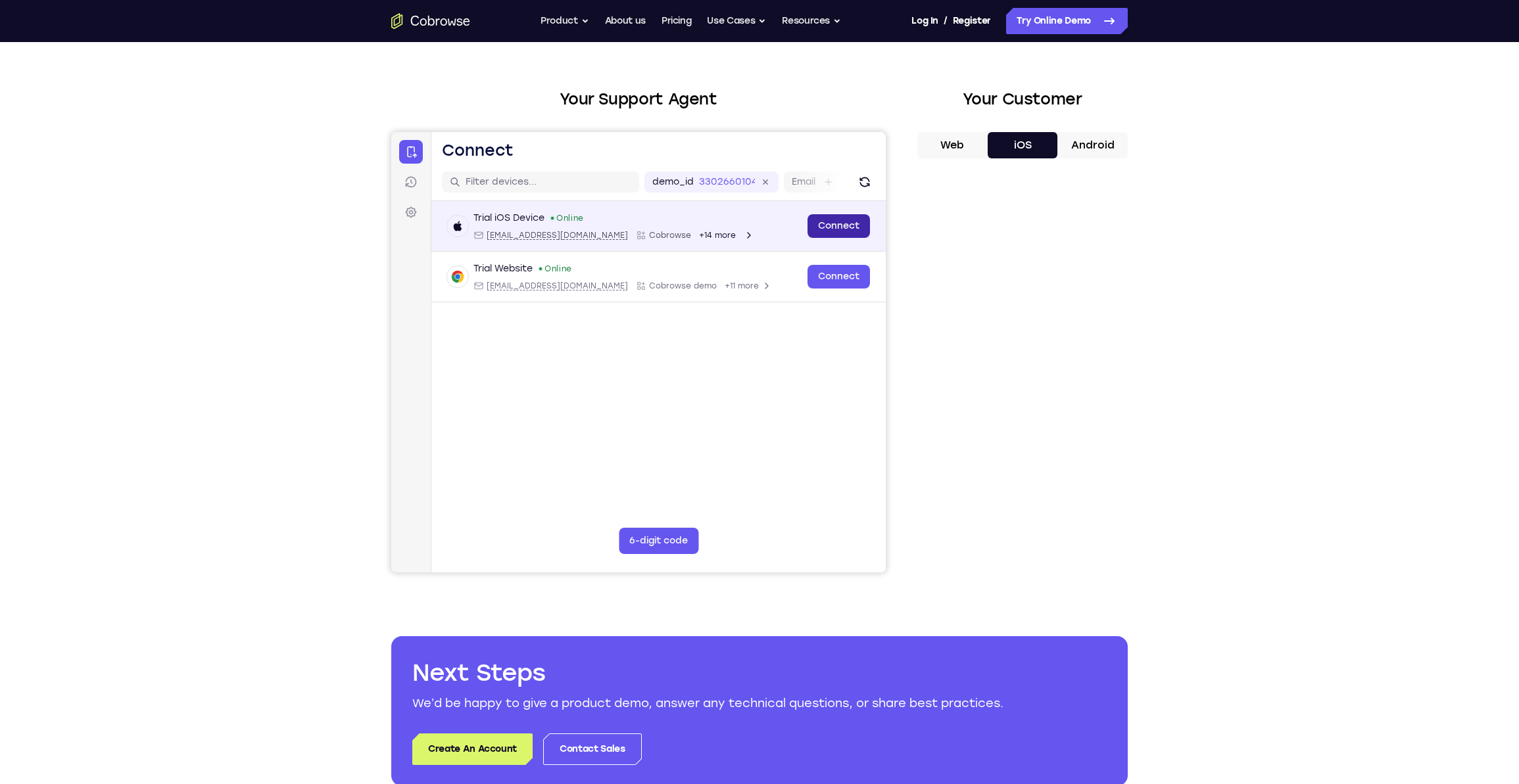
click at [830, 223] on link "Connect" at bounding box center [838, 226] width 62 height 24
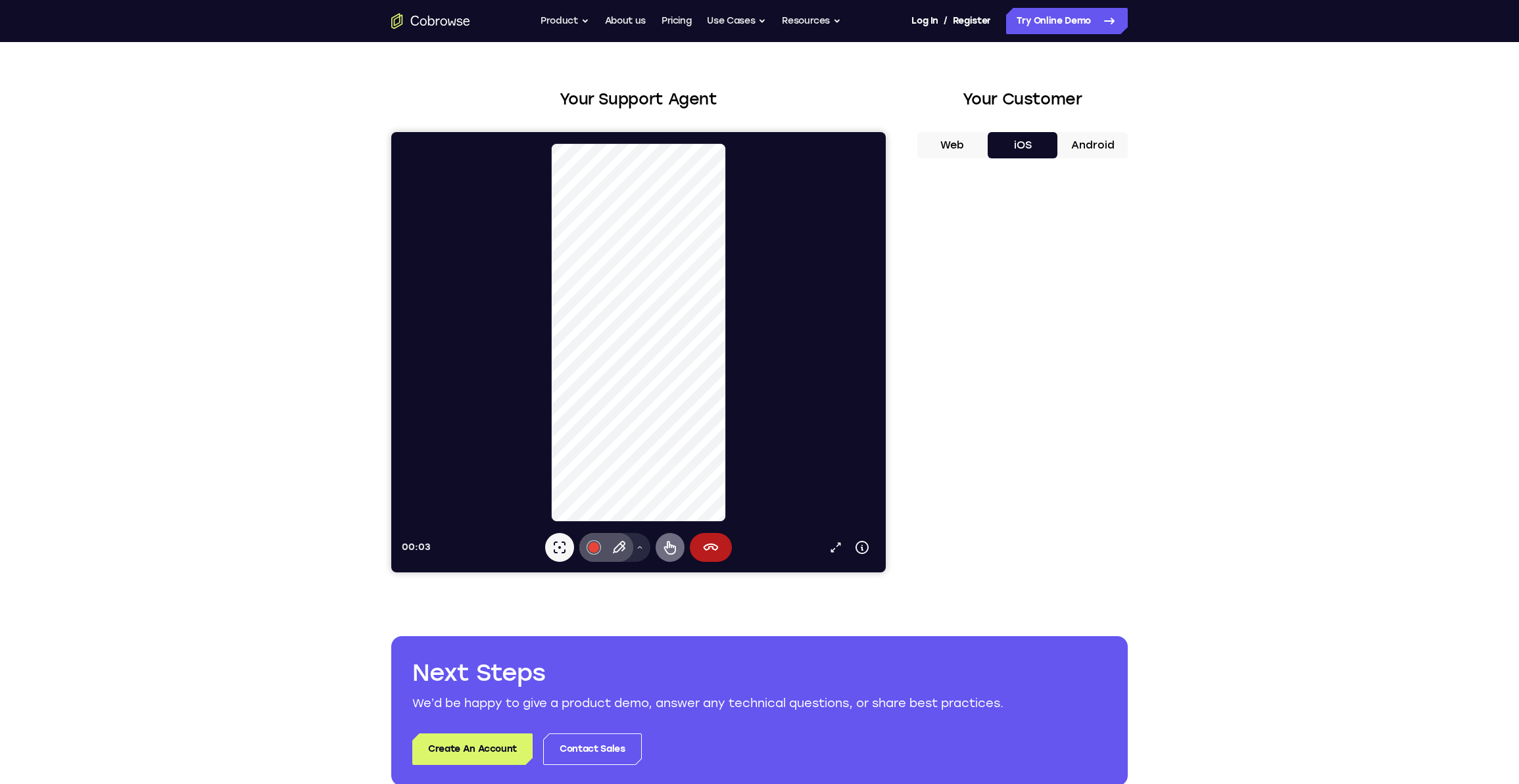
click at [666, 547] on icon at bounding box center [669, 547] width 12 height 14
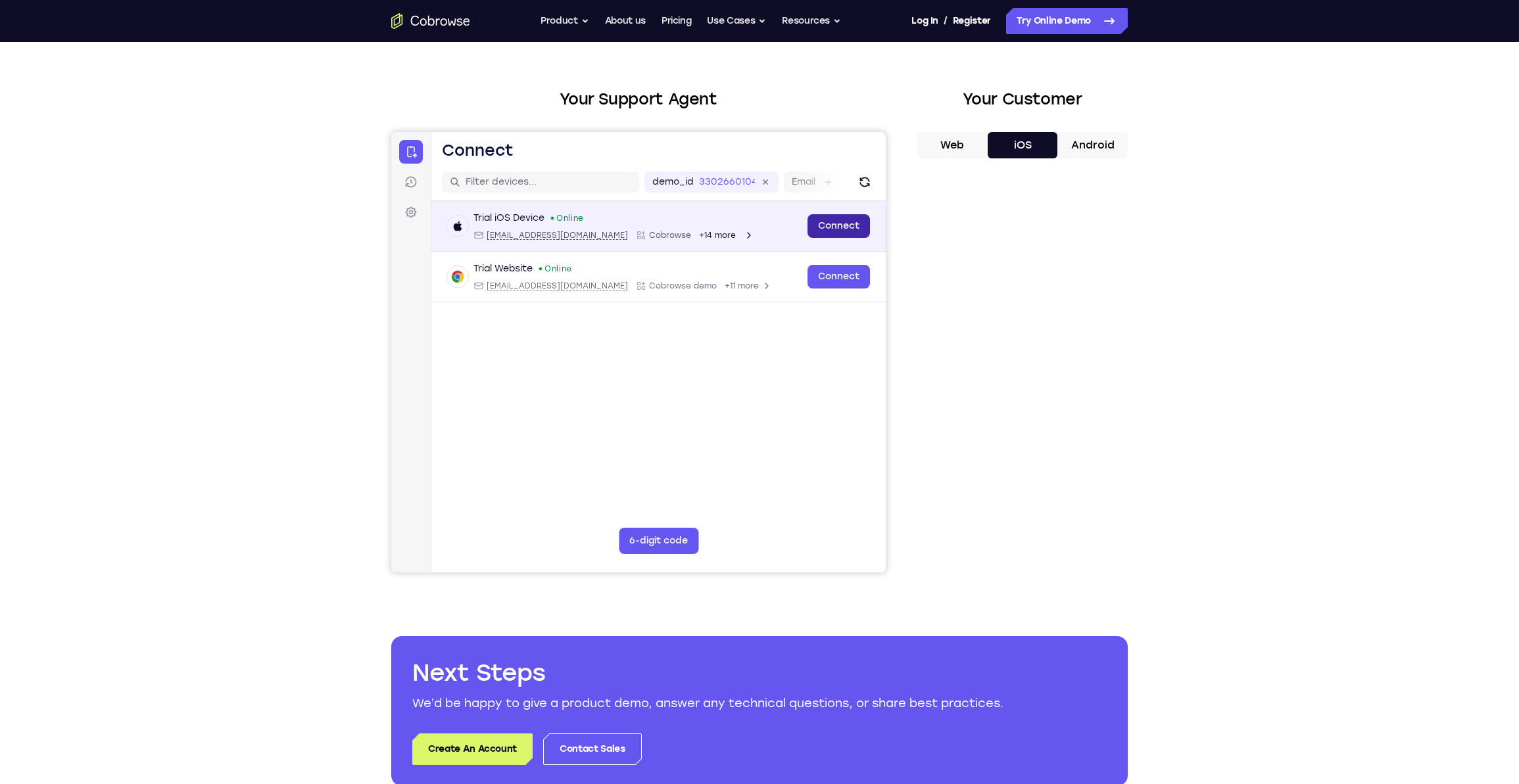
click at [850, 221] on link "Connect" at bounding box center [838, 226] width 62 height 24
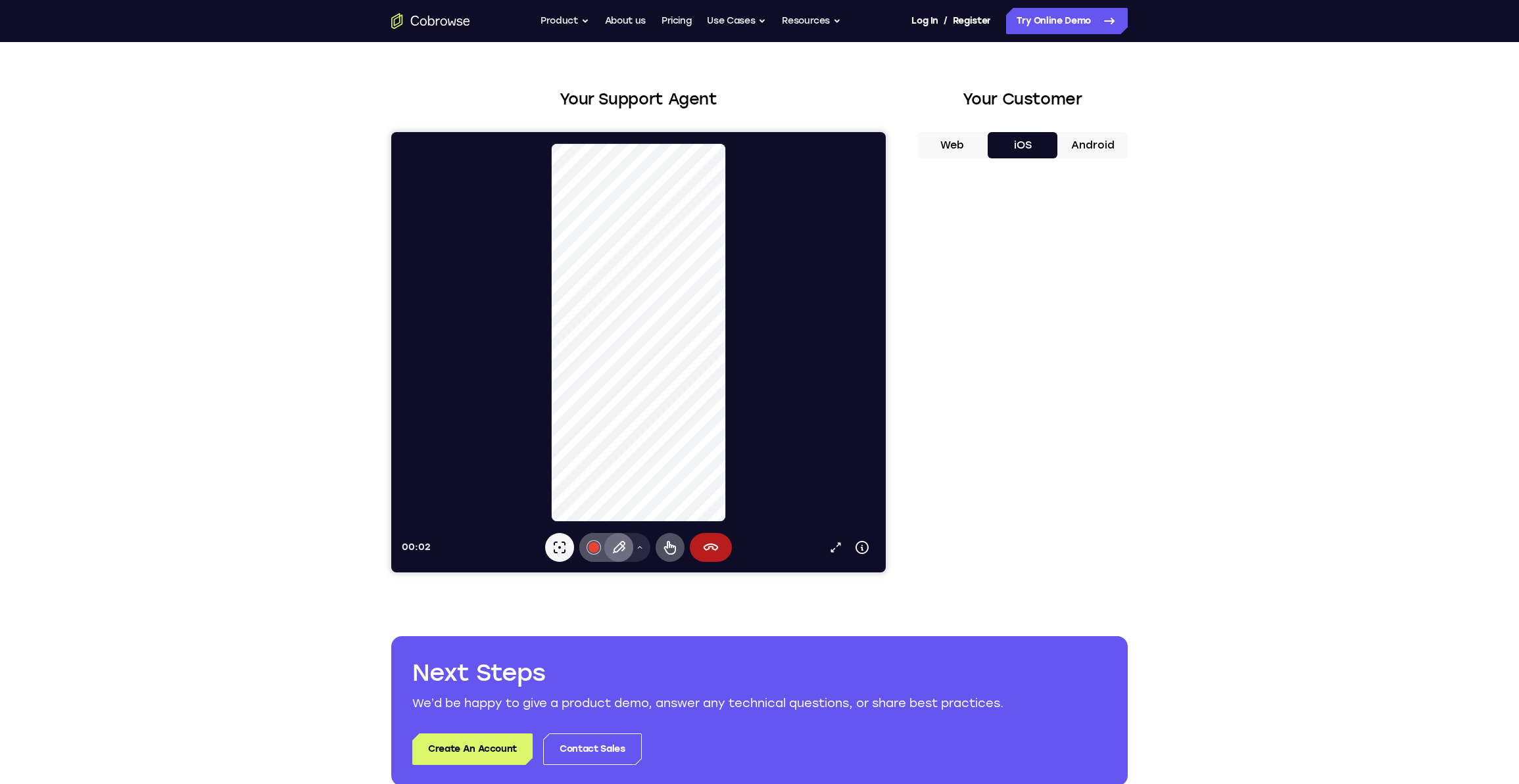
click at [618, 549] on icon at bounding box center [619, 547] width 16 height 16
click at [592, 550] on div at bounding box center [594, 547] width 11 height 11
click at [595, 432] on button "Select color #34a853" at bounding box center [593, 434] width 13 height 13
click at [623, 548] on icon at bounding box center [619, 547] width 12 height 13
click at [667, 551] on icon at bounding box center [670, 547] width 16 height 16
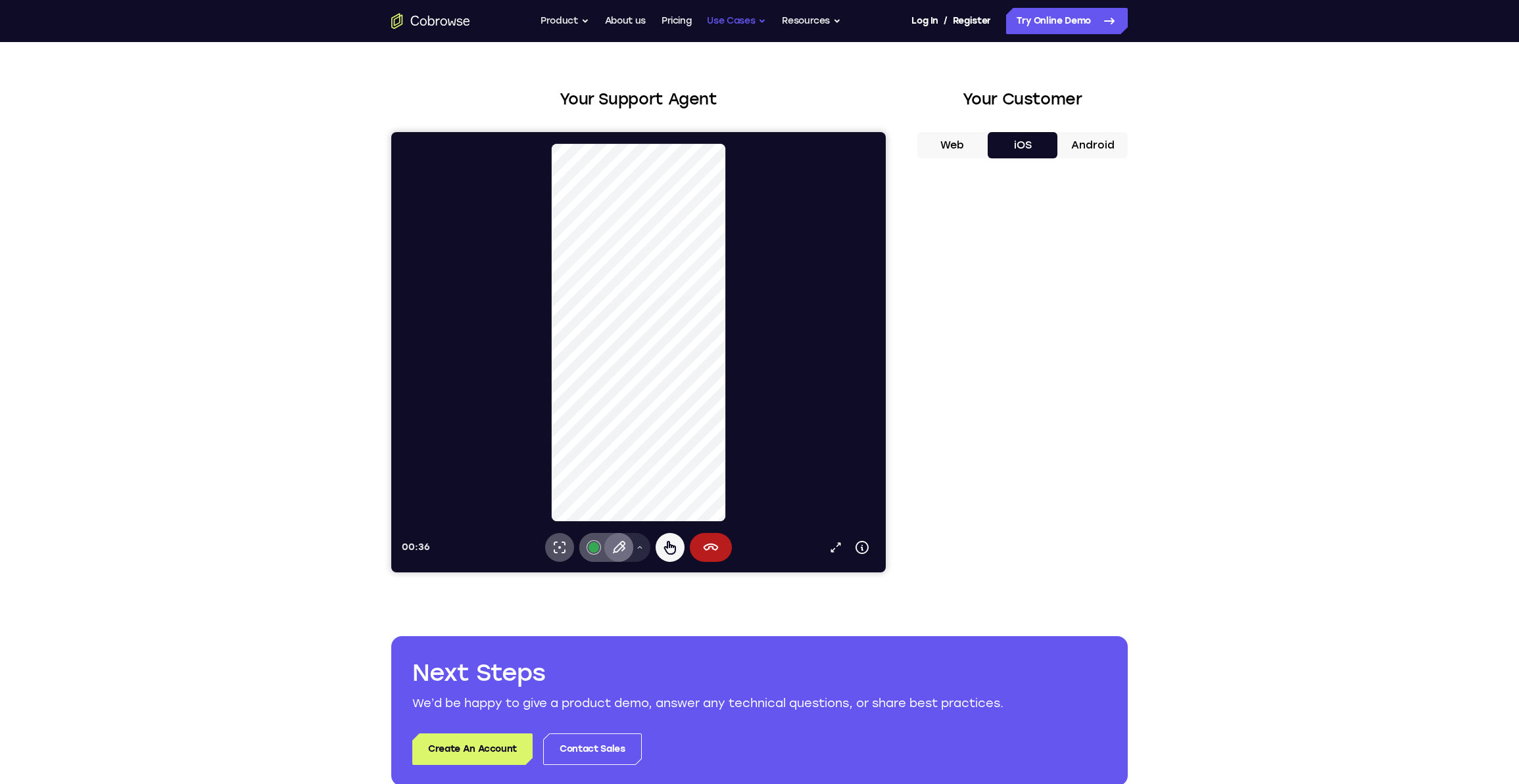
click at [725, 23] on button "Use Cases" at bounding box center [736, 21] width 59 height 26
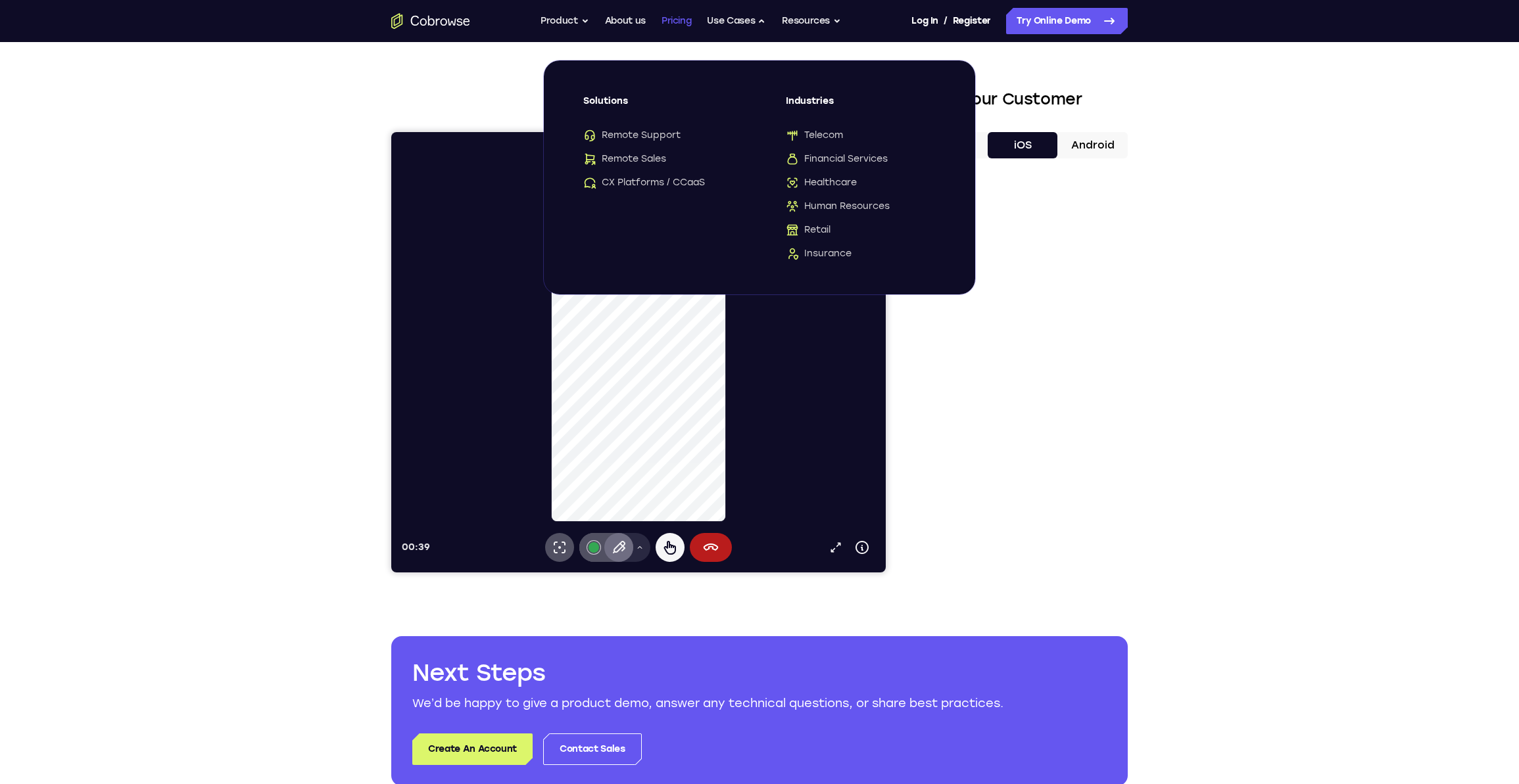
click at [682, 24] on link "Pricing" at bounding box center [676, 21] width 30 height 26
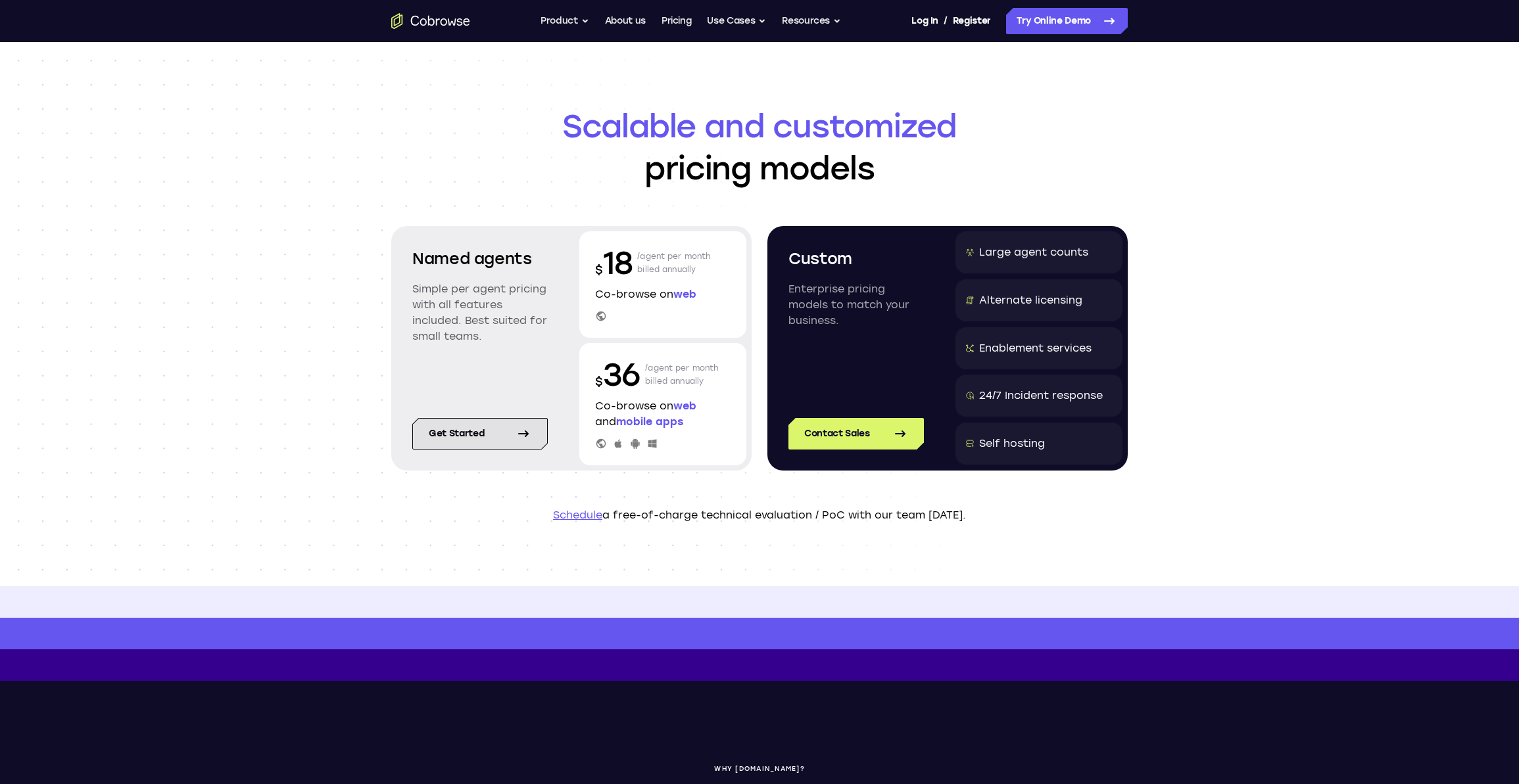
click at [477, 435] on link "Get started" at bounding box center [480, 433] width 135 height 31
click at [732, 25] on button "Use Cases" at bounding box center [736, 21] width 59 height 26
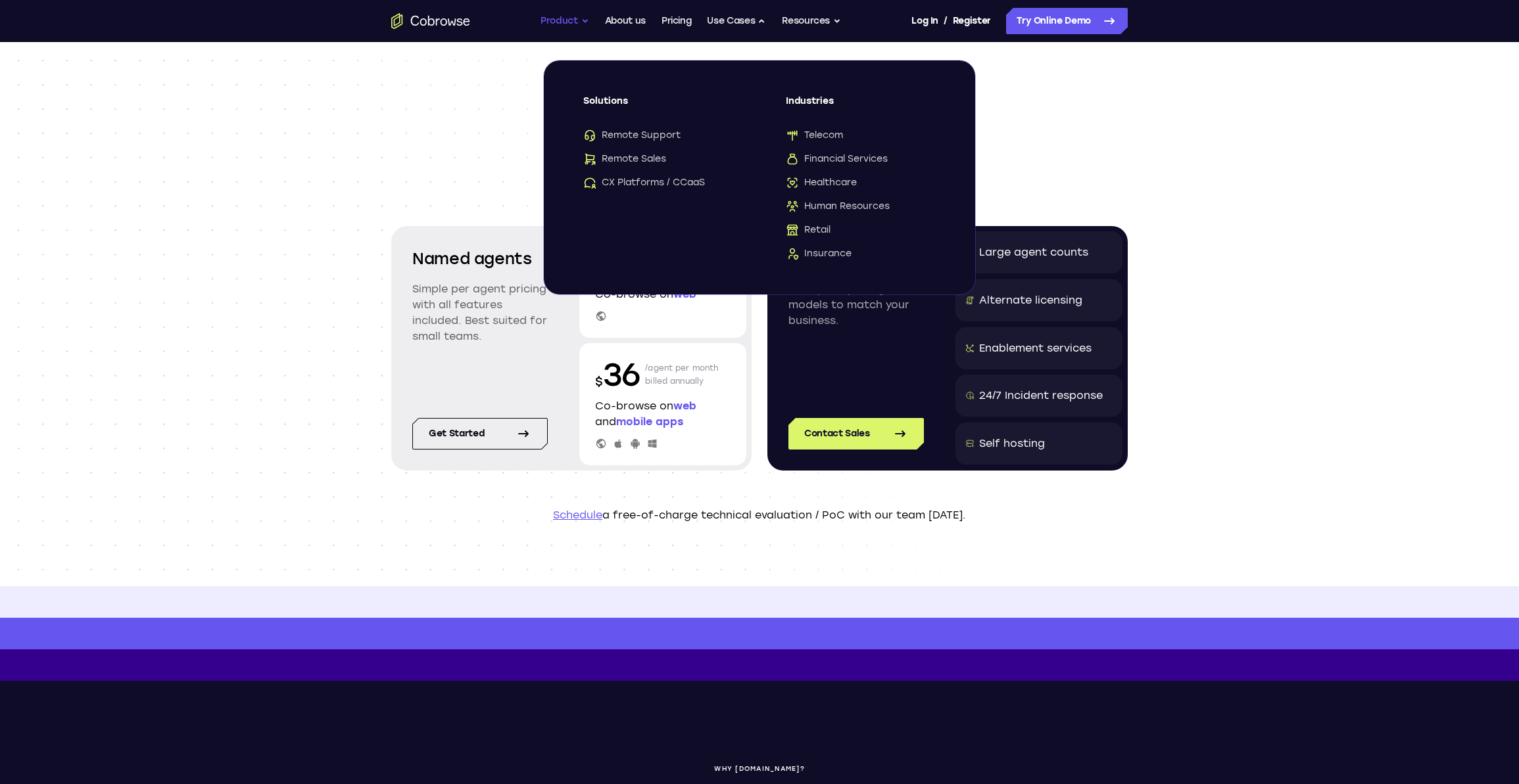
click at [572, 23] on button "Product" at bounding box center [565, 21] width 48 height 26
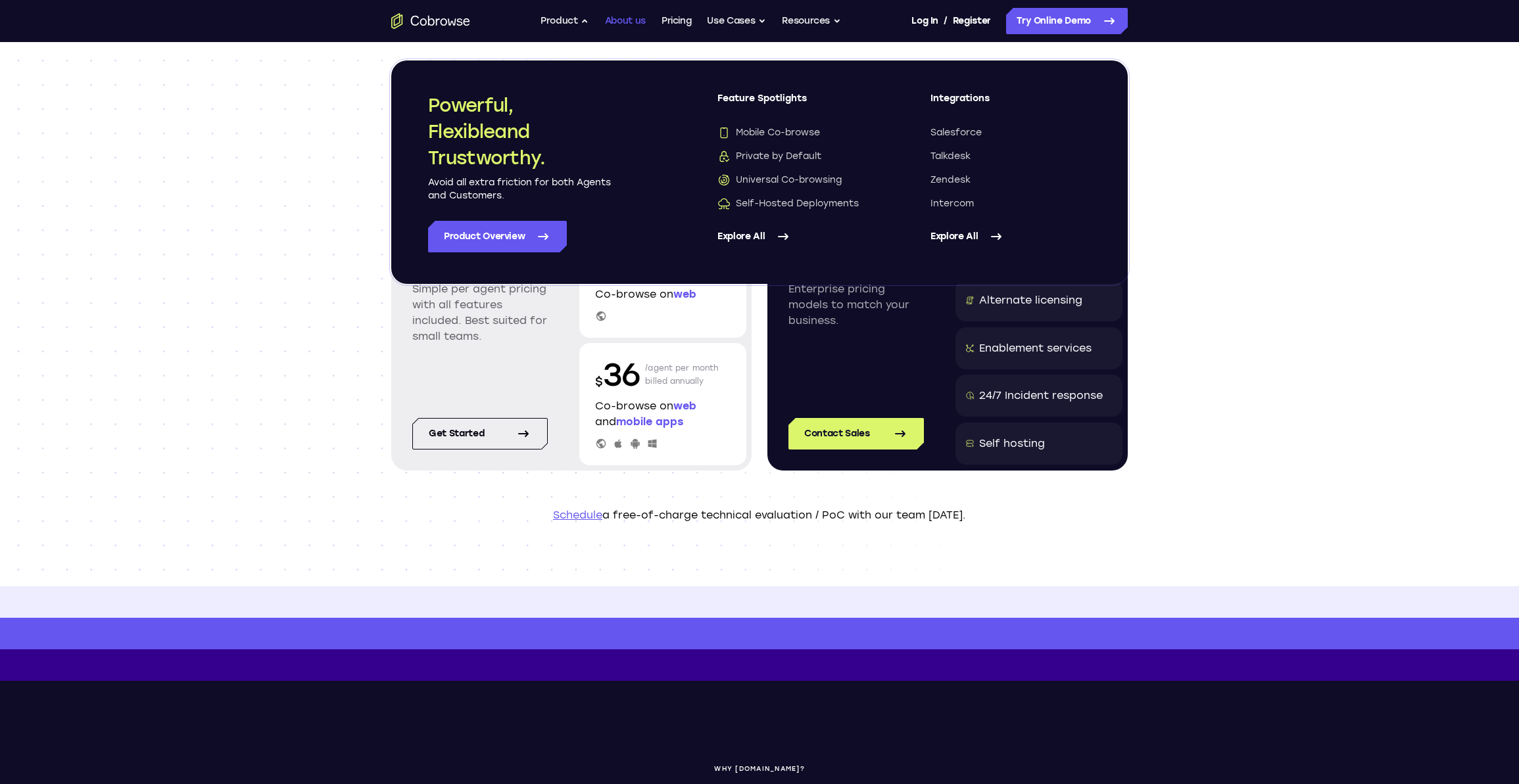
click at [627, 21] on link "About us" at bounding box center [625, 21] width 41 height 26
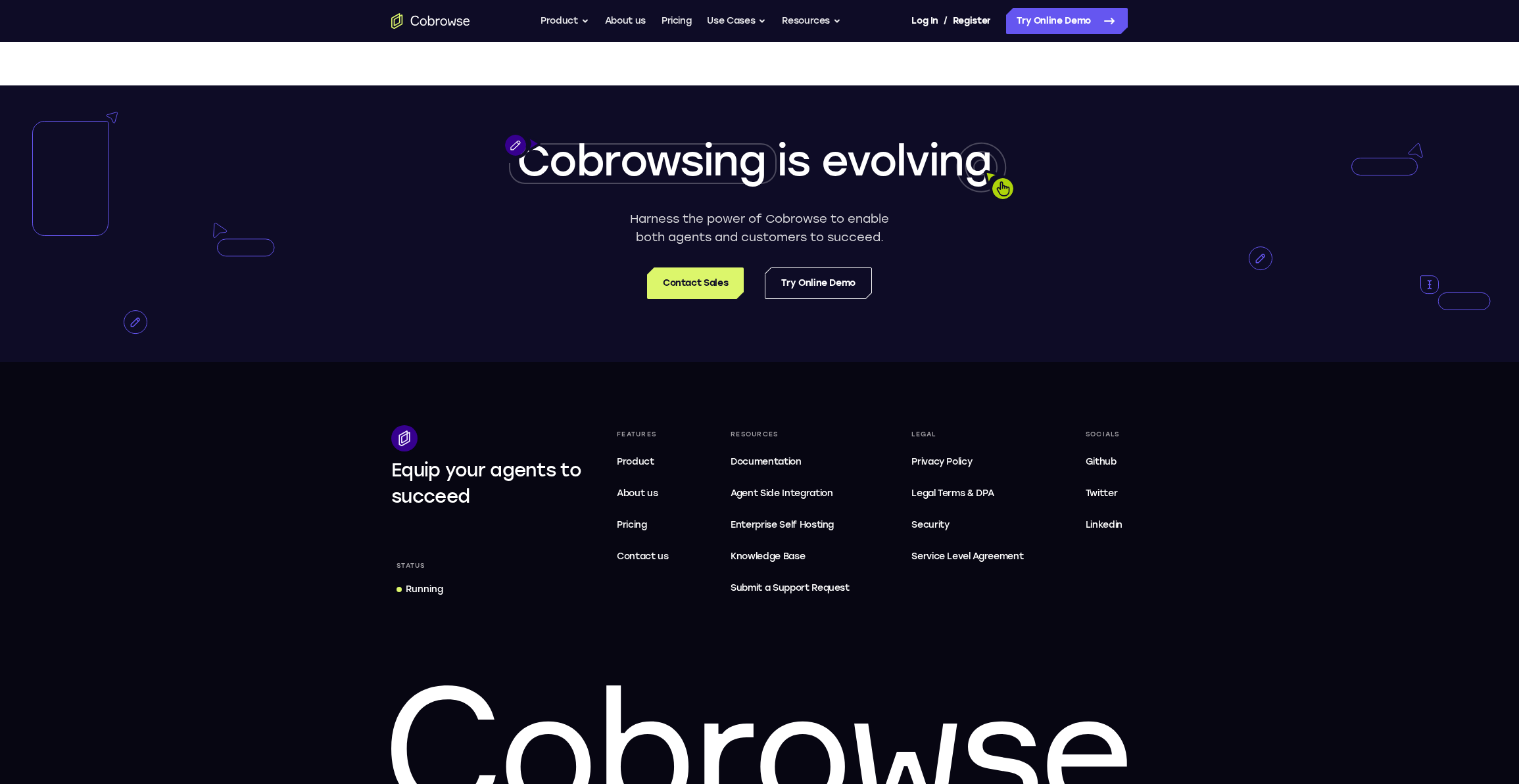
scroll to position [2357, 0]
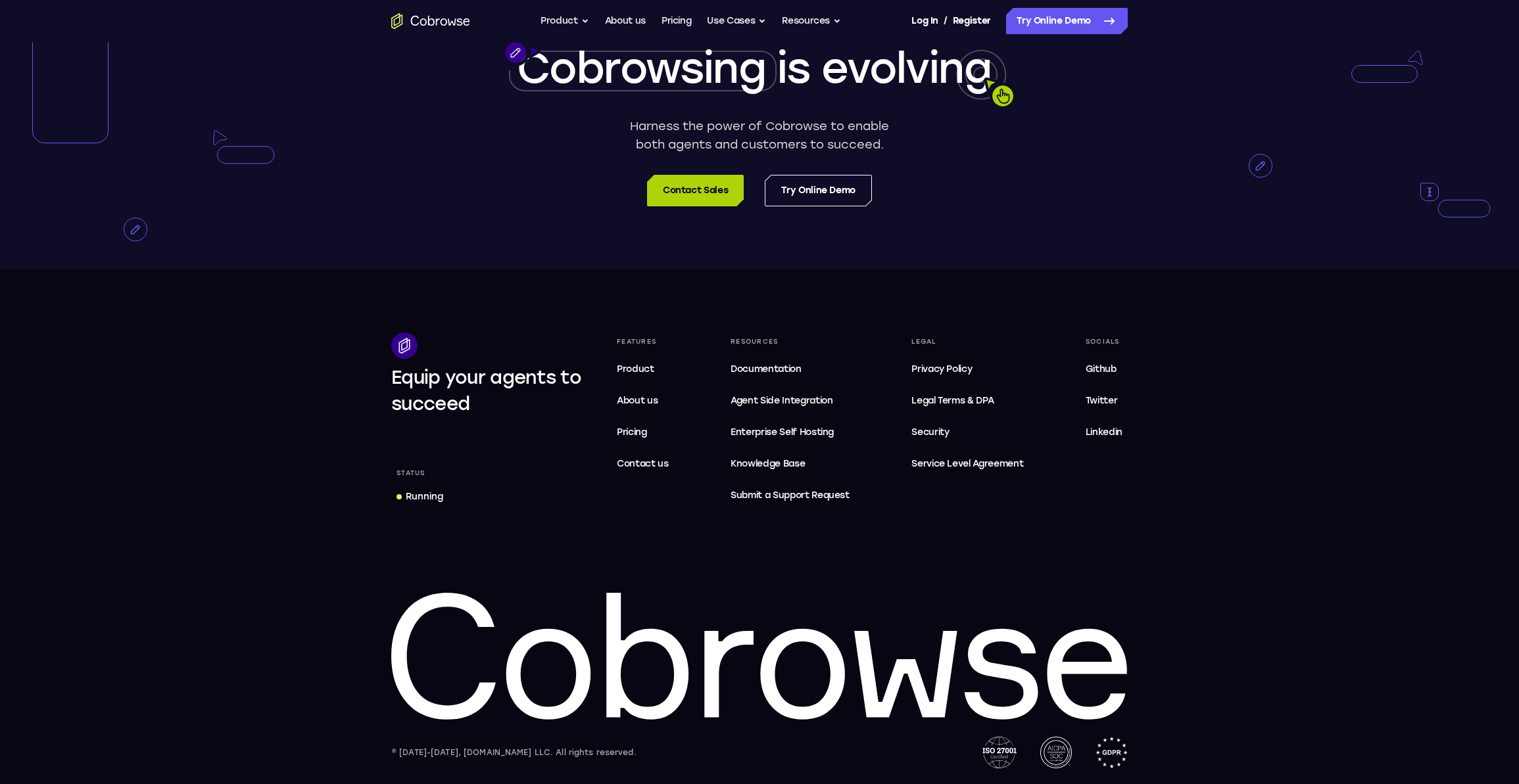
click at [703, 198] on link "Contact Sales" at bounding box center [695, 190] width 97 height 31
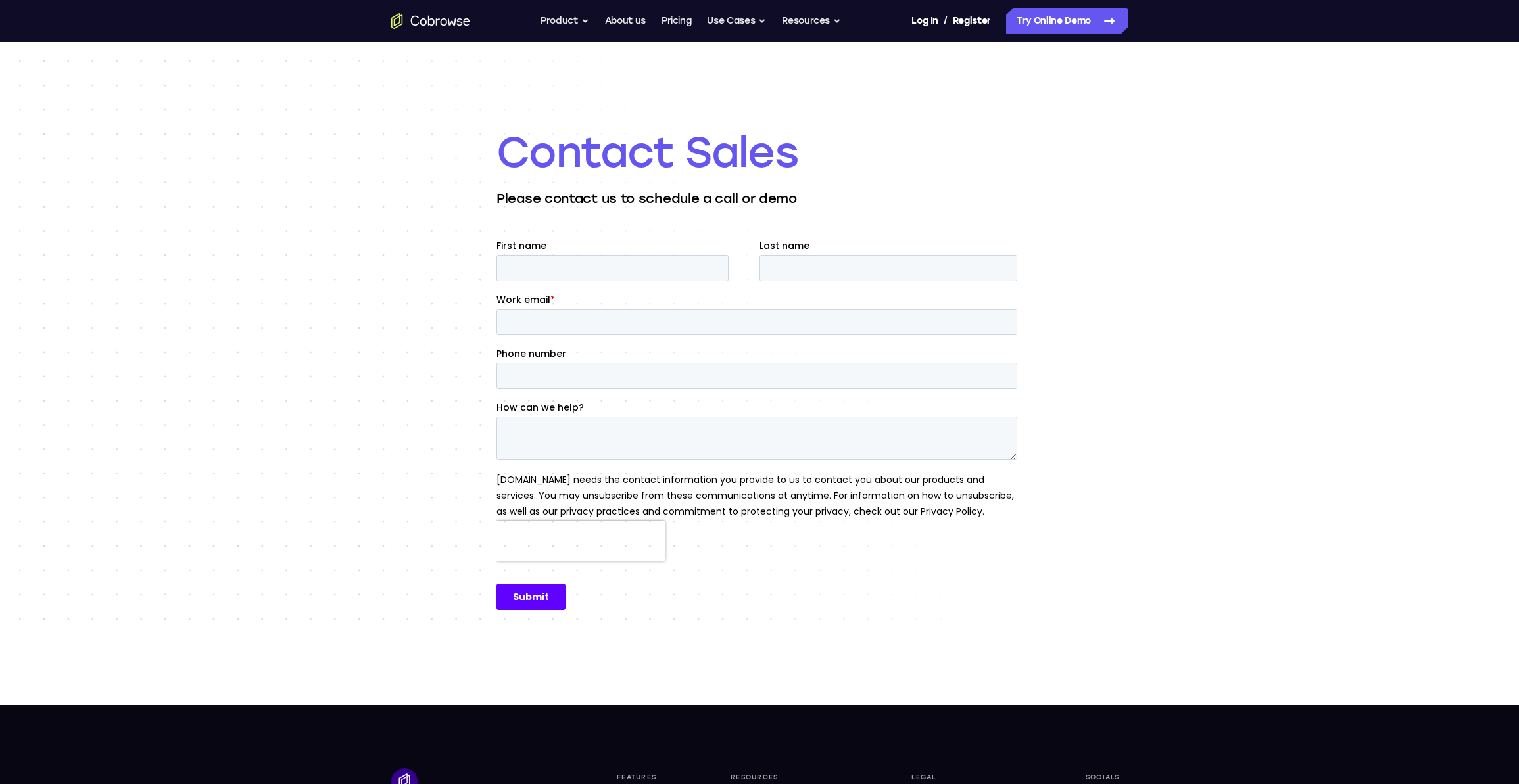
drag, startPoint x: 625, startPoint y: 253, endPoint x: 629, endPoint y: 265, distance: 12.6
click at [625, 253] on div "First name" at bounding box center [628, 260] width 263 height 42
click at [630, 267] on input "First name" at bounding box center [612, 268] width 232 height 26
type input "[PERSON_NAME]"
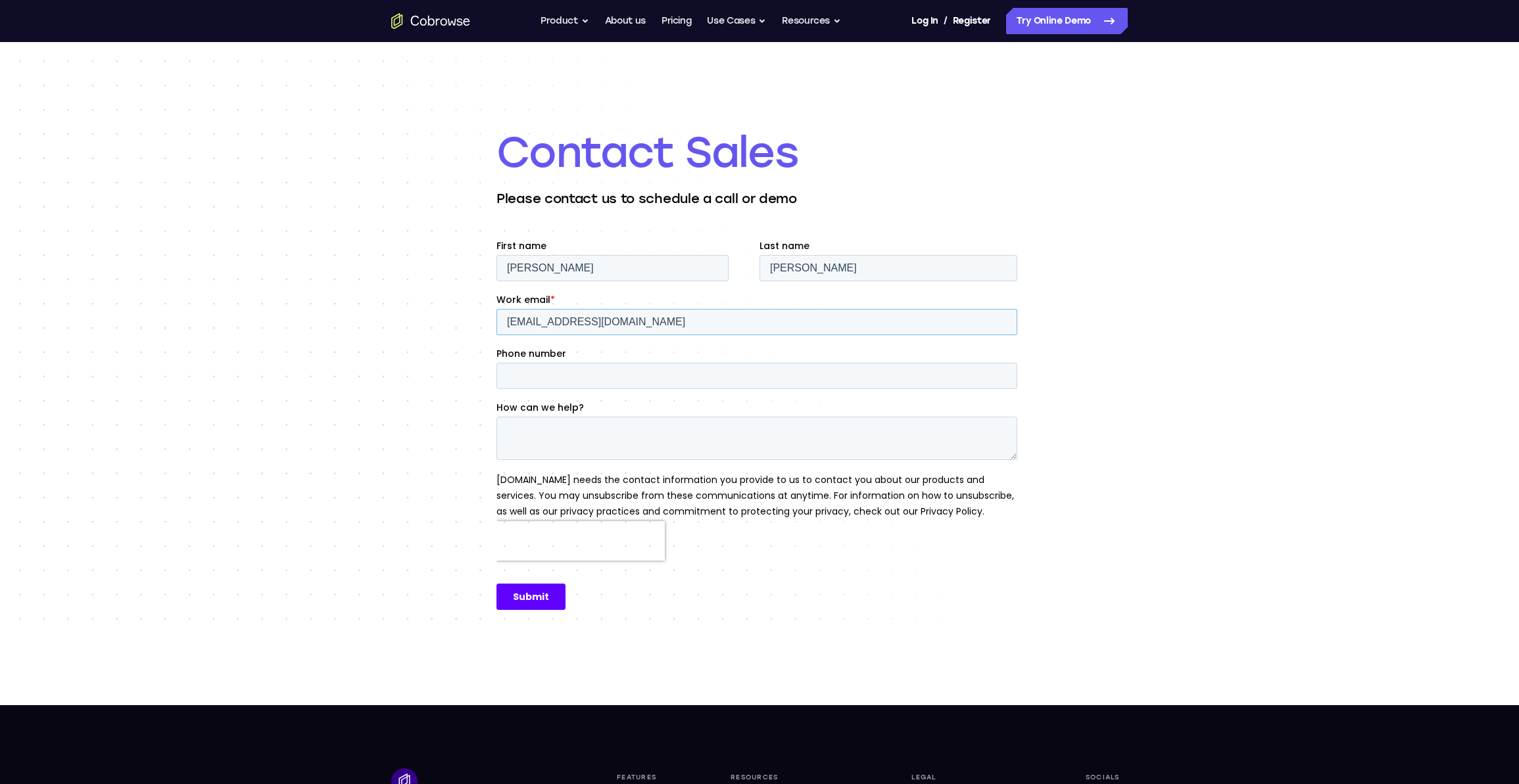
type input "[EMAIL_ADDRESS][DOMAIN_NAME]"
type input "4127367764"
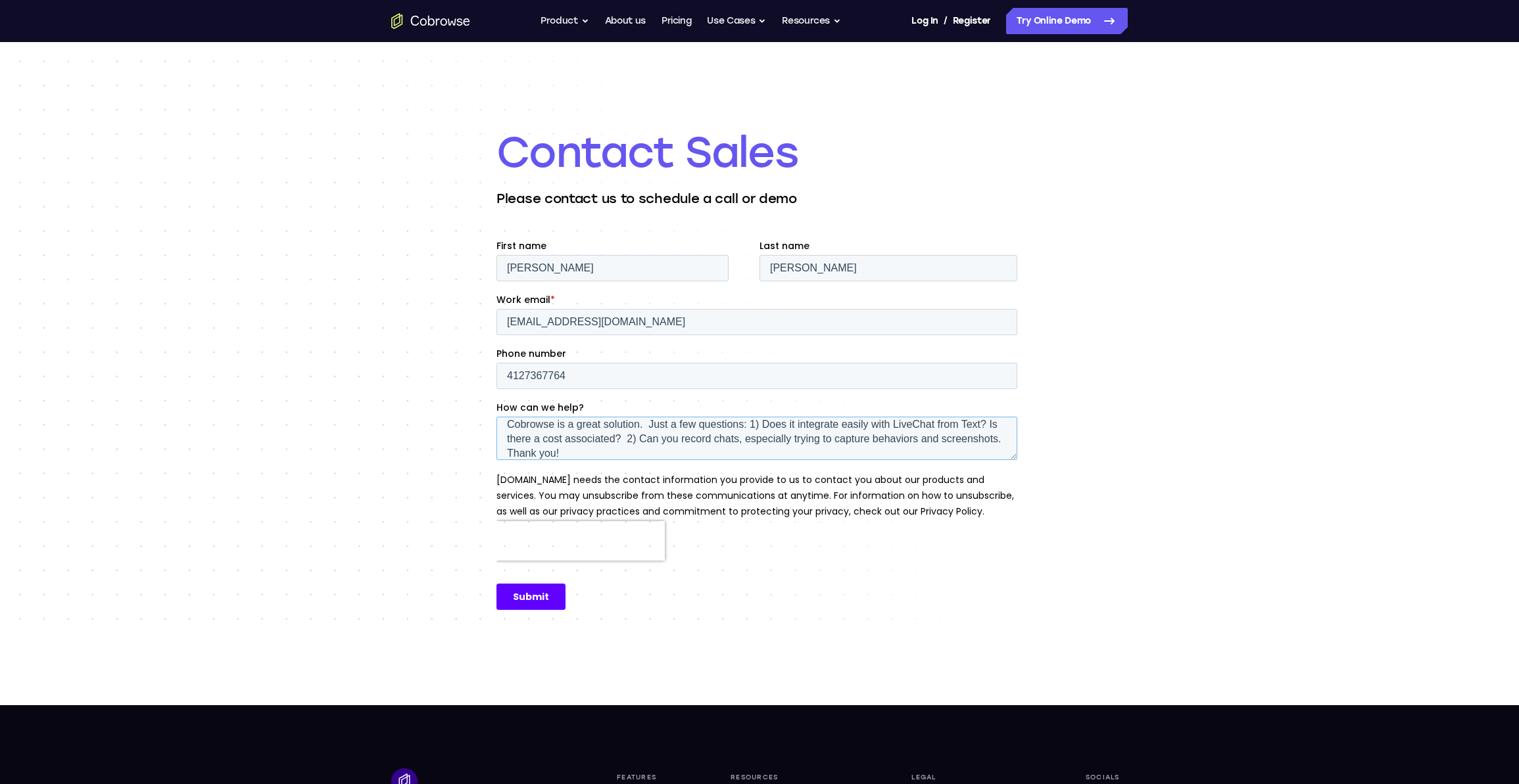
click at [719, 438] on textarea "Cobrowse is a great solution. Just a few questions: 1) Does it integrate easily…" at bounding box center [757, 438] width 521 height 43
click at [738, 439] on textarea "Cobrowse is a great solution. Just a few questions: 1) Does it integrate easily…" at bounding box center [757, 438] width 521 height 43
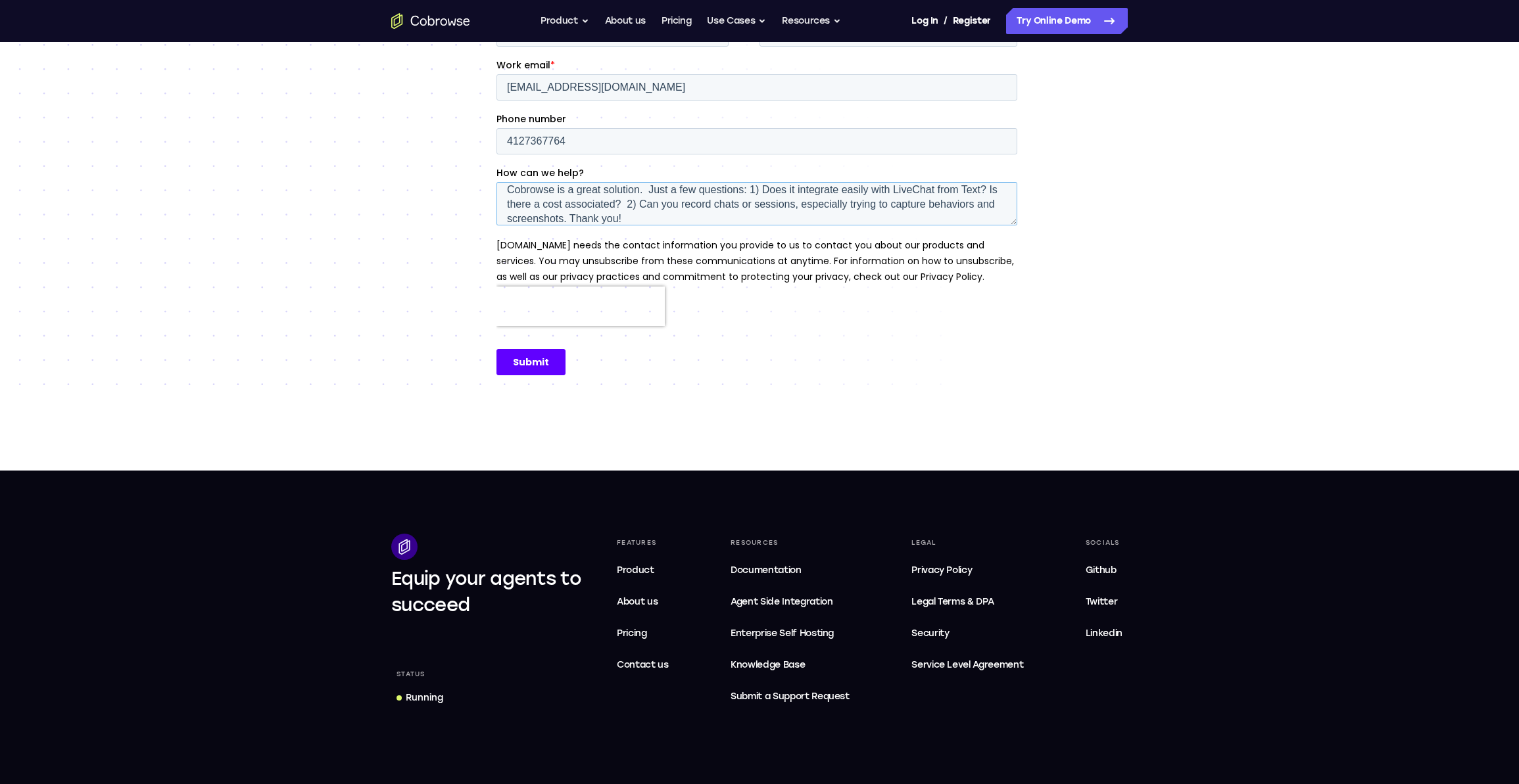
scroll to position [256, 0]
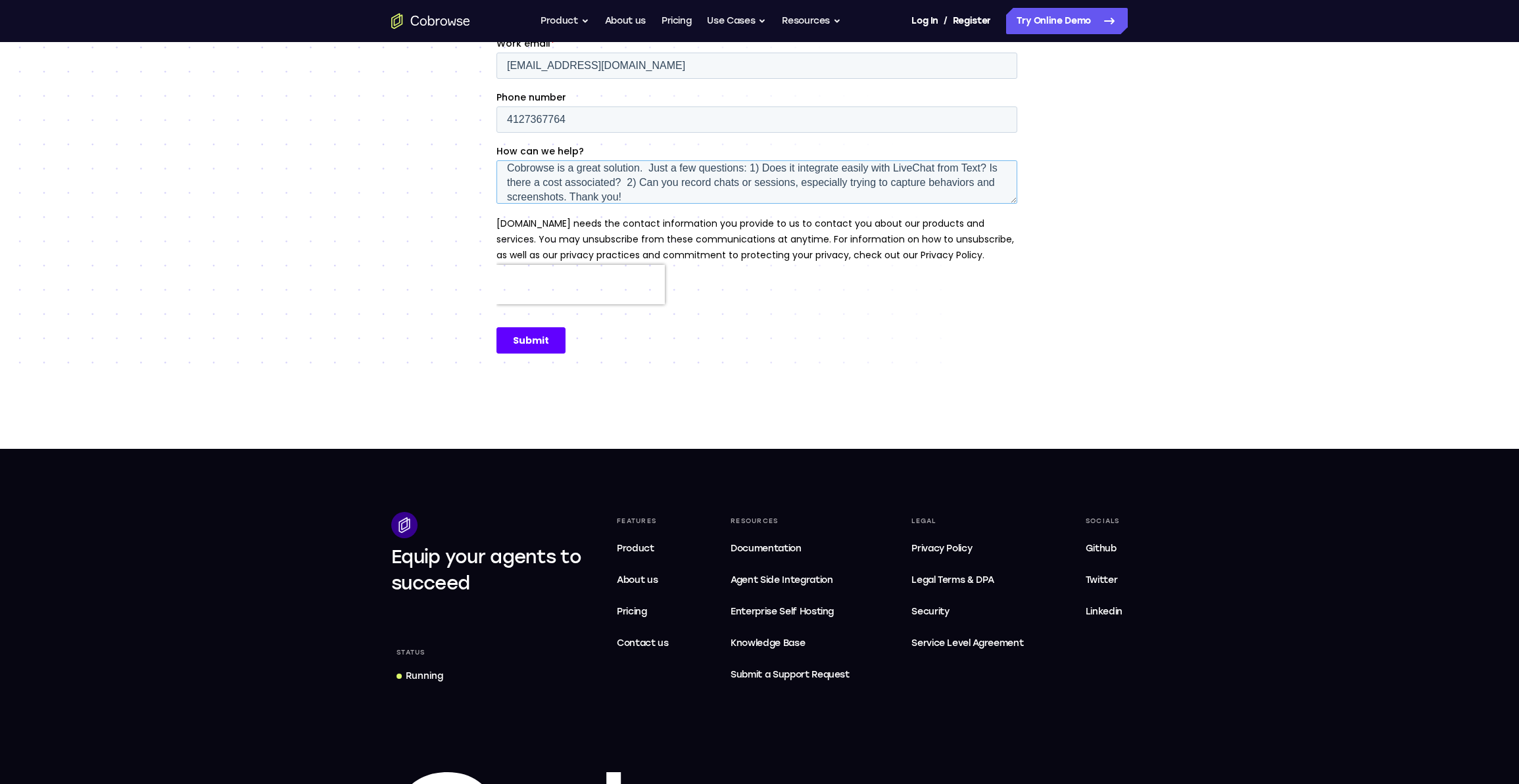
type textarea "Cobrowse is a great solution. Just a few questions: 1) Does it integrate easily…"
click at [549, 348] on input "Submit" at bounding box center [531, 340] width 69 height 26
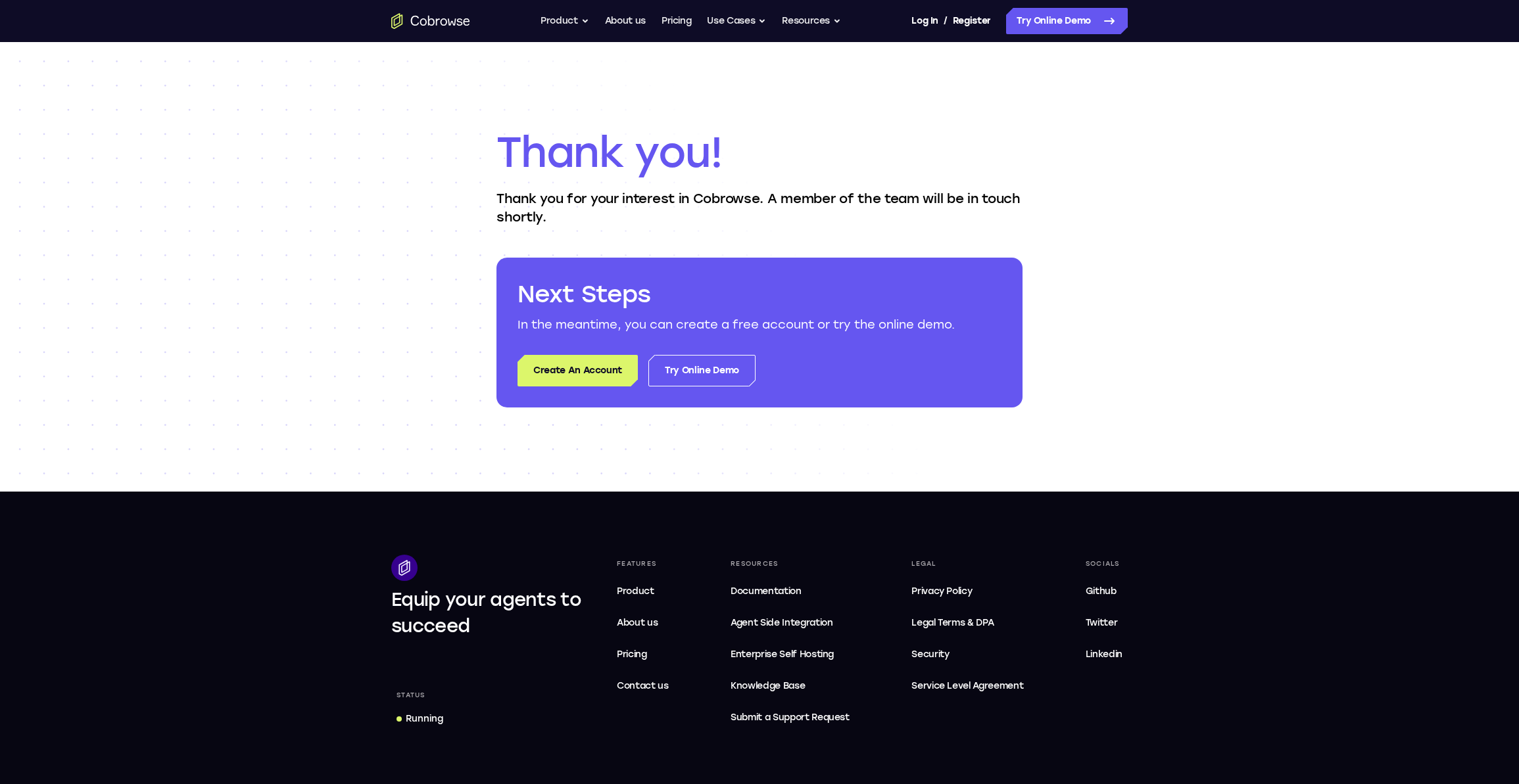
click at [444, 24] on icon "Go to the home page" at bounding box center [430, 21] width 79 height 16
